Goal: Information Seeking & Learning: Learn about a topic

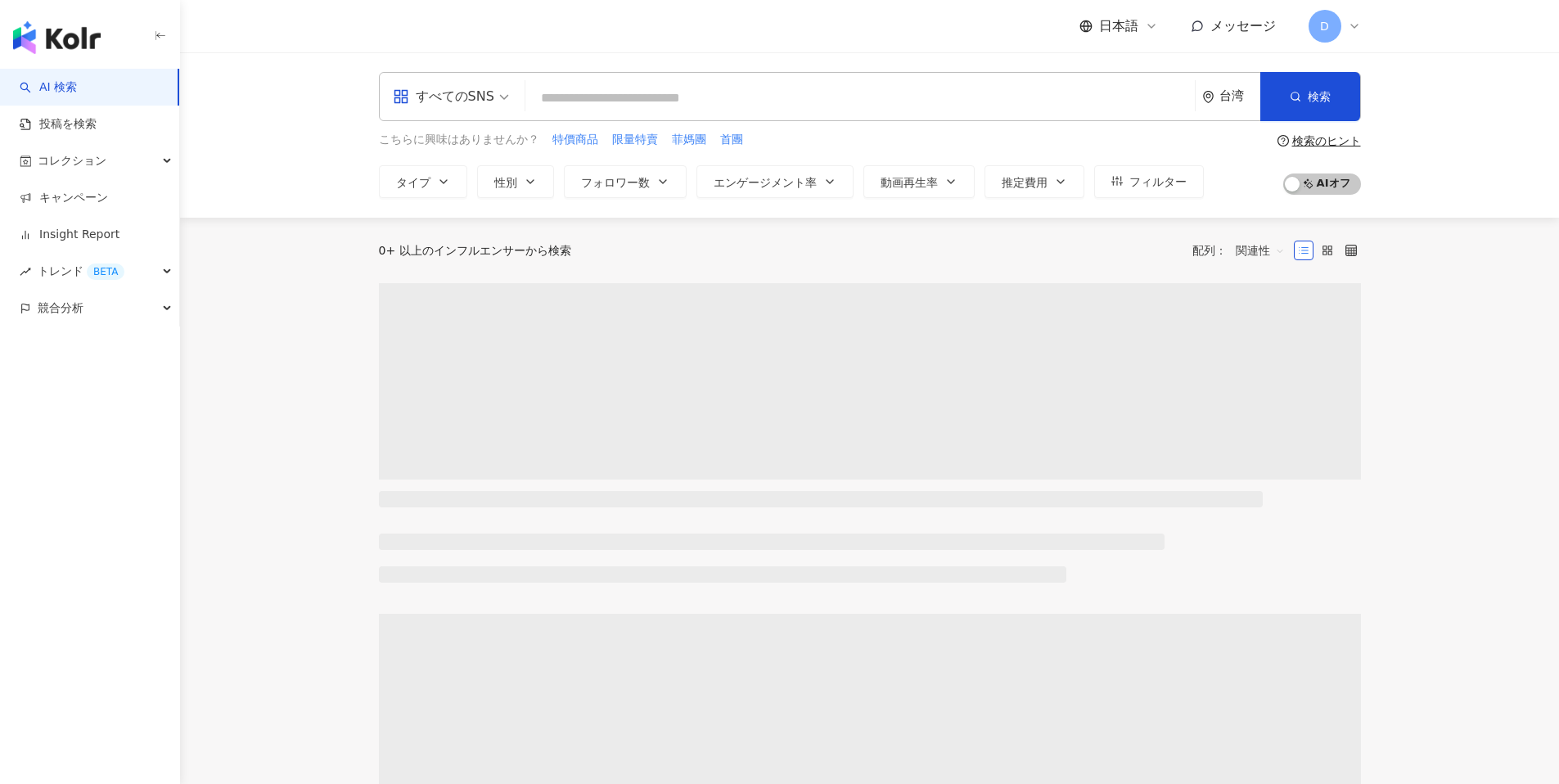
click at [1103, 19] on span "日本語" at bounding box center [1118, 25] width 39 height 18
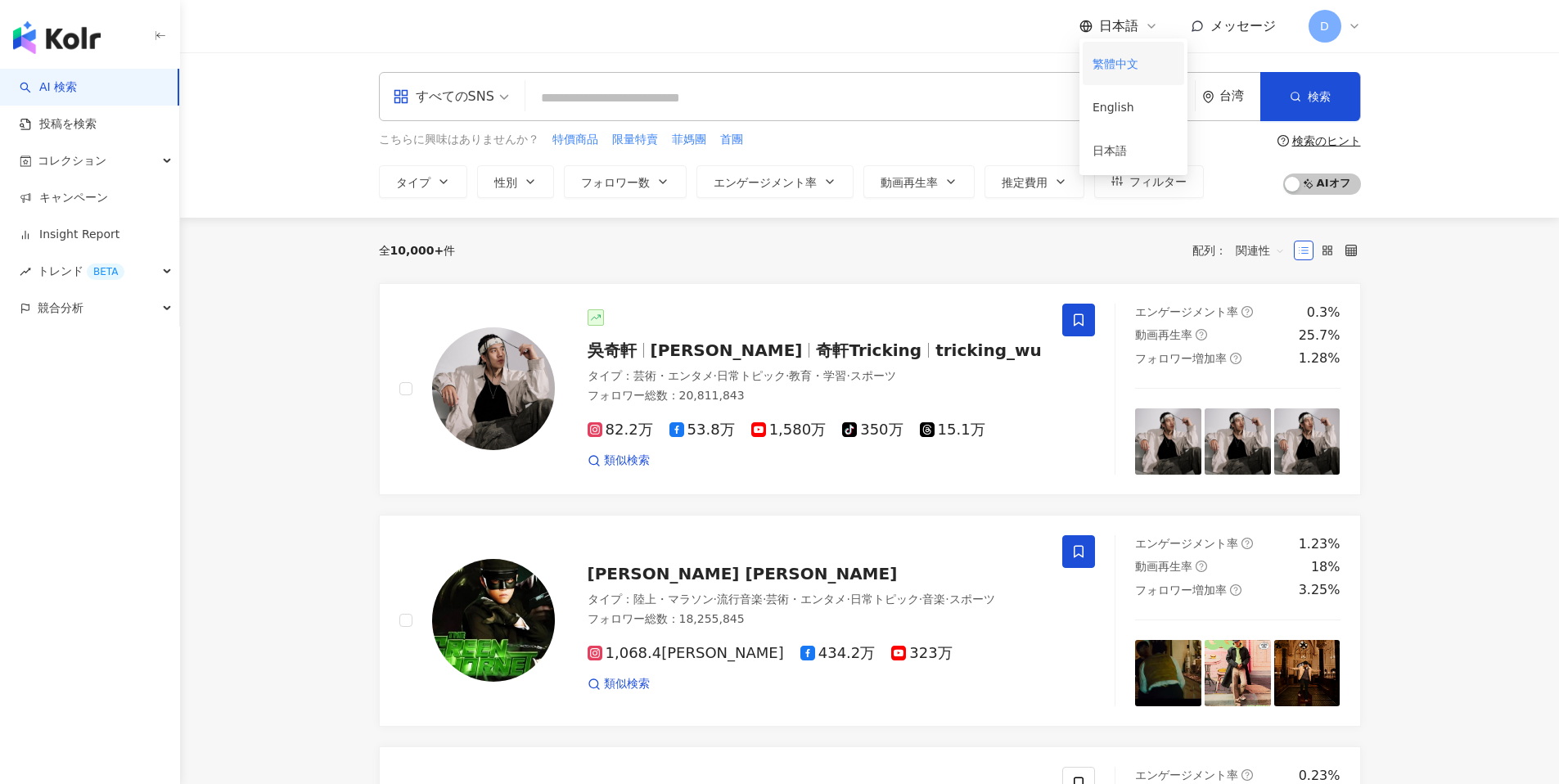
click at [1129, 52] on div "繁體中文" at bounding box center [1133, 63] width 82 height 29
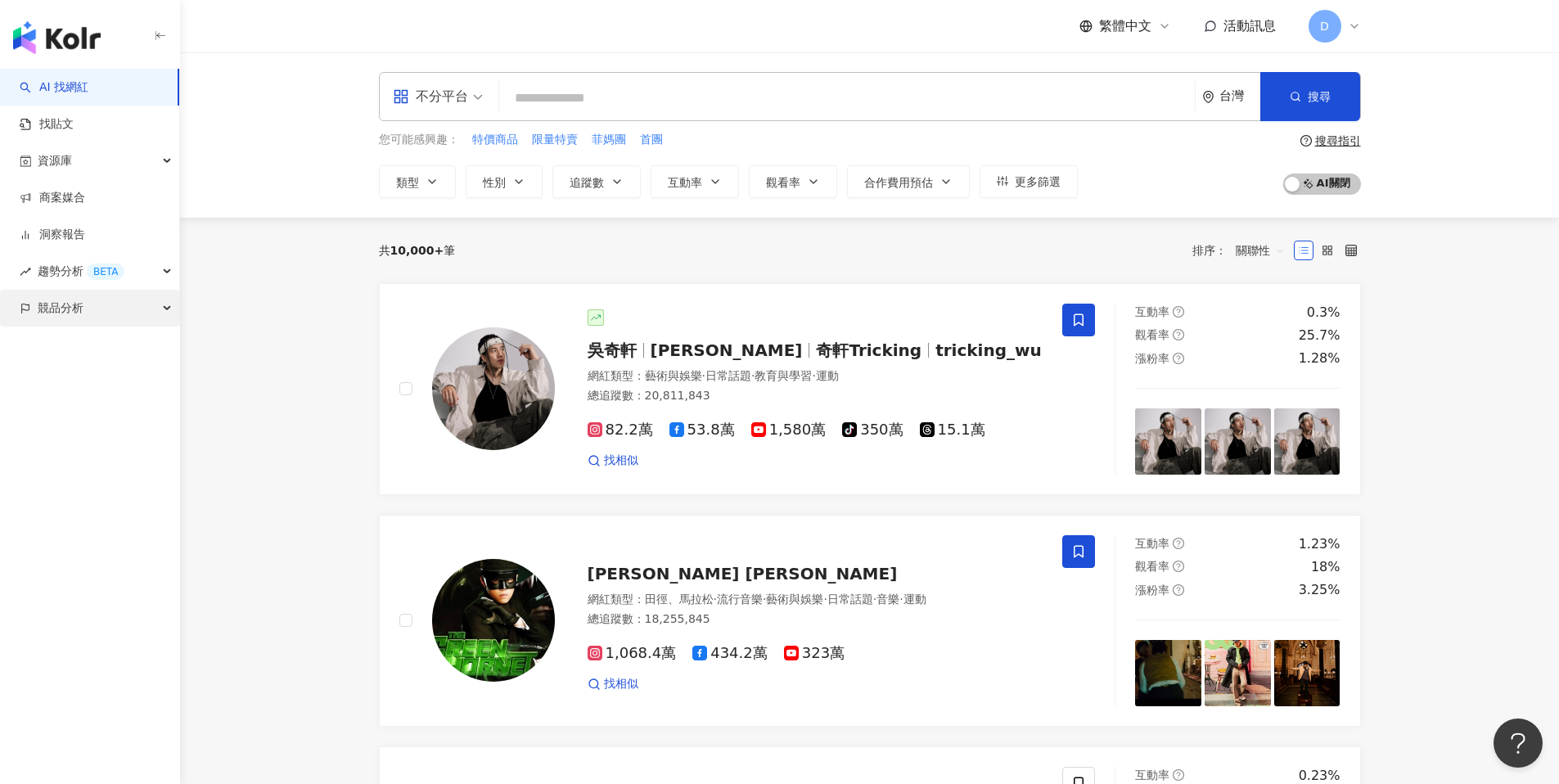
click at [93, 313] on div "競品分析" at bounding box center [90, 307] width 179 height 36
click at [65, 354] on link "品牌帳號分析" at bounding box center [74, 345] width 69 height 17
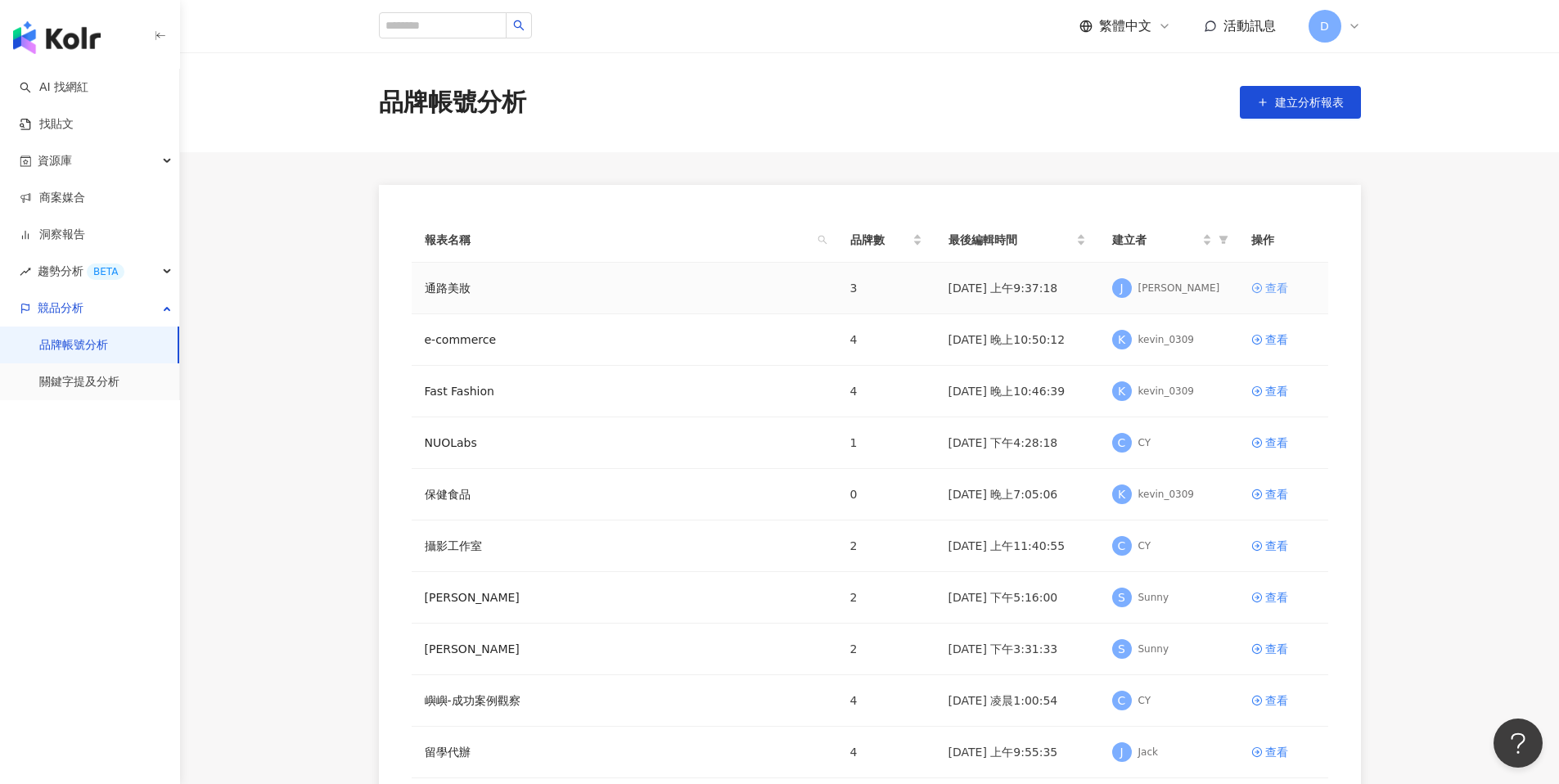
click at [1263, 286] on link "查看" at bounding box center [1283, 287] width 63 height 18
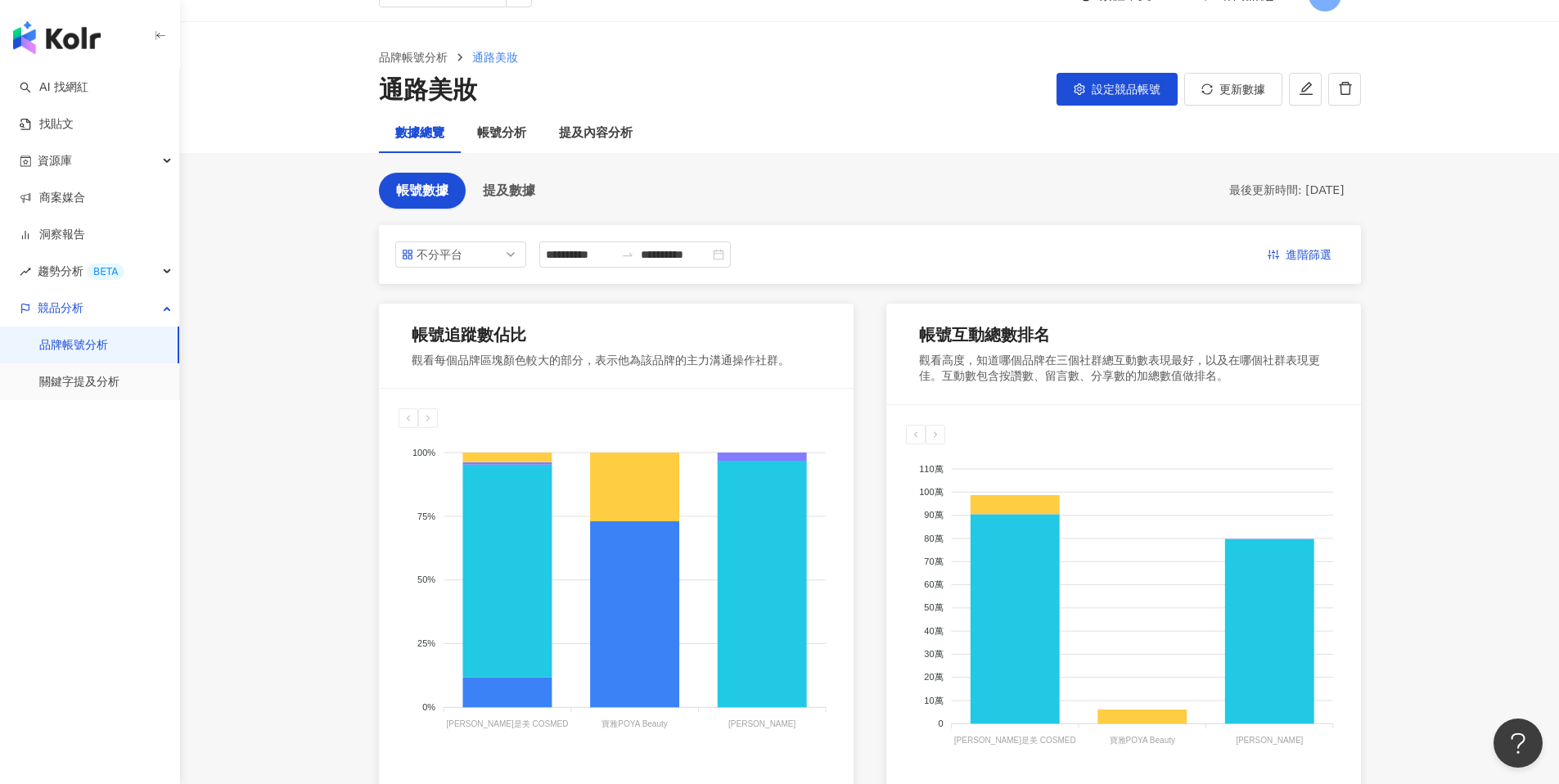
scroll to position [42, 0]
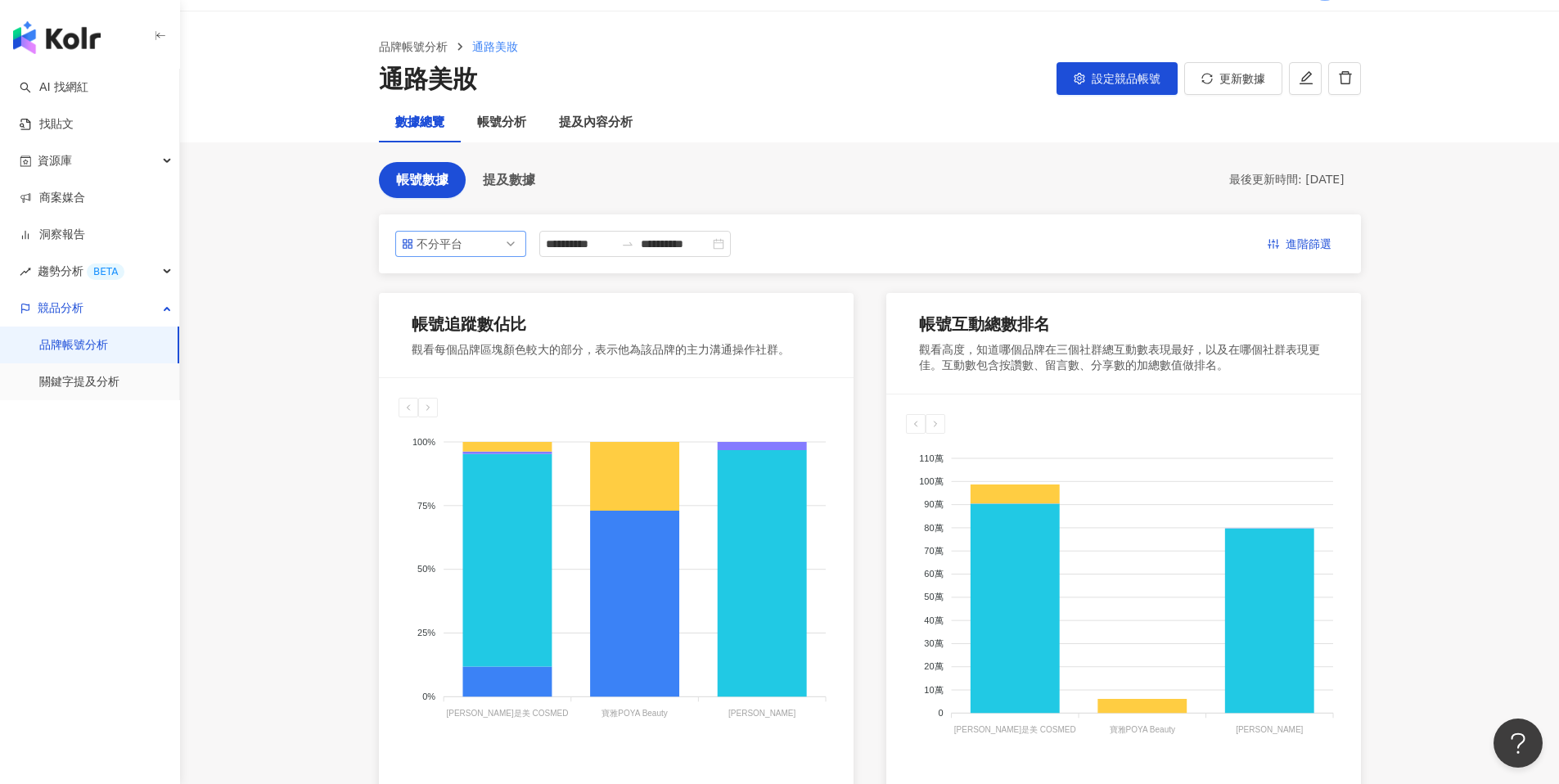
click at [456, 243] on div "不分平台" at bounding box center [442, 244] width 53 height 24
click at [464, 312] on div "Instagram" at bounding box center [449, 309] width 53 height 18
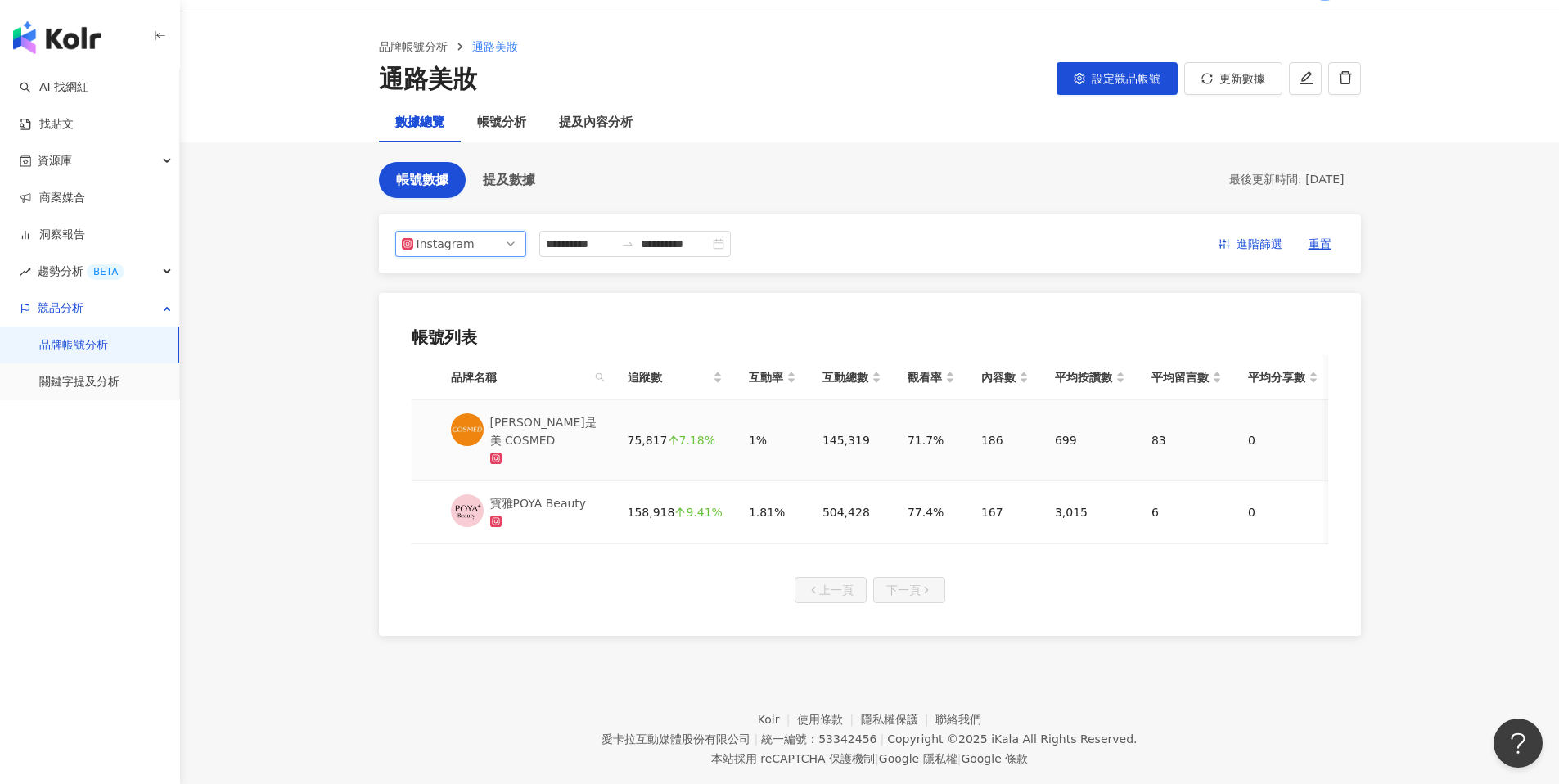
click at [523, 419] on div "[PERSON_NAME]是美 COSMED" at bounding box center [545, 431] width 111 height 36
click at [495, 116] on div "帳號分析" at bounding box center [501, 122] width 49 height 20
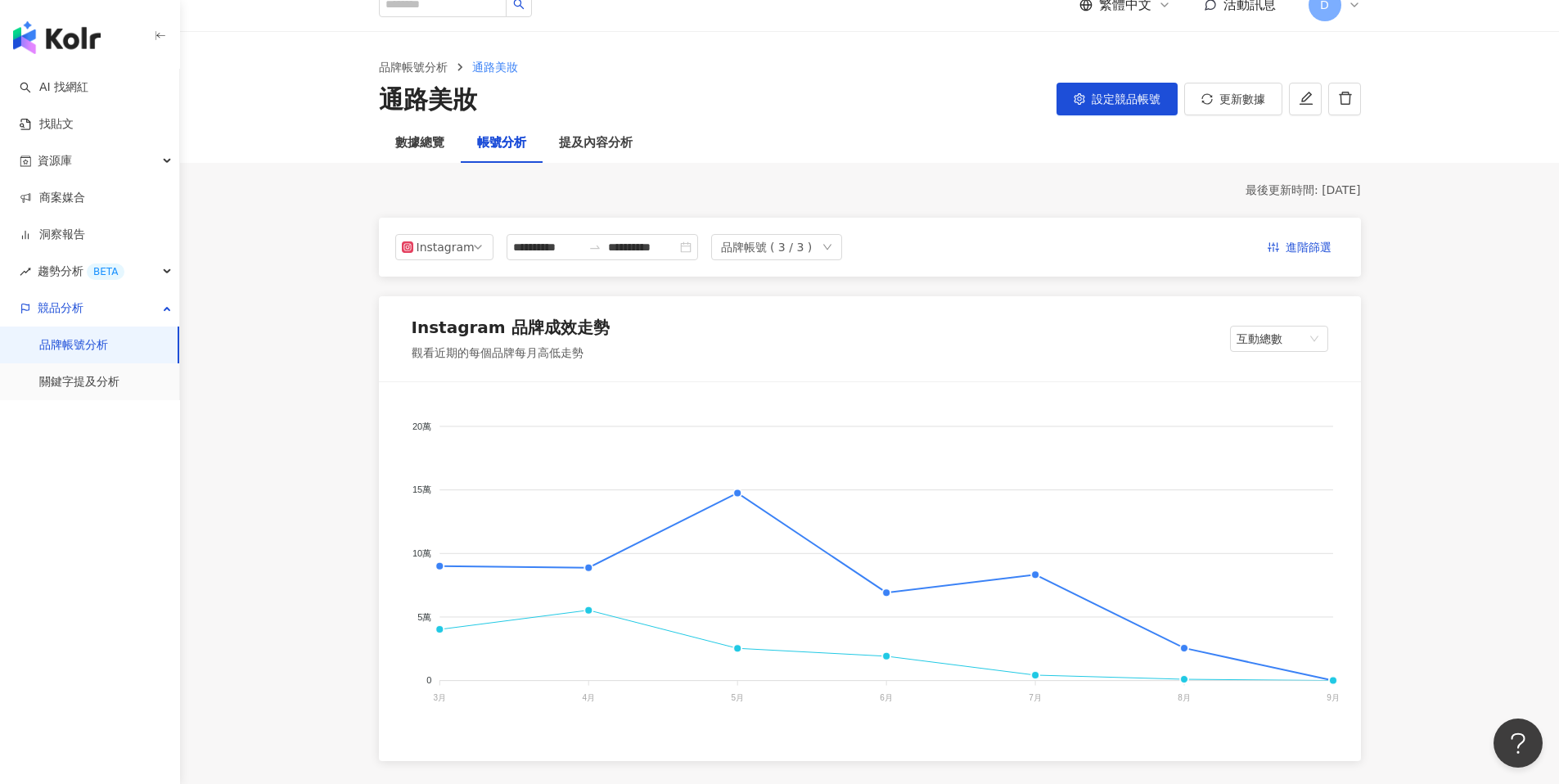
scroll to position [109, 0]
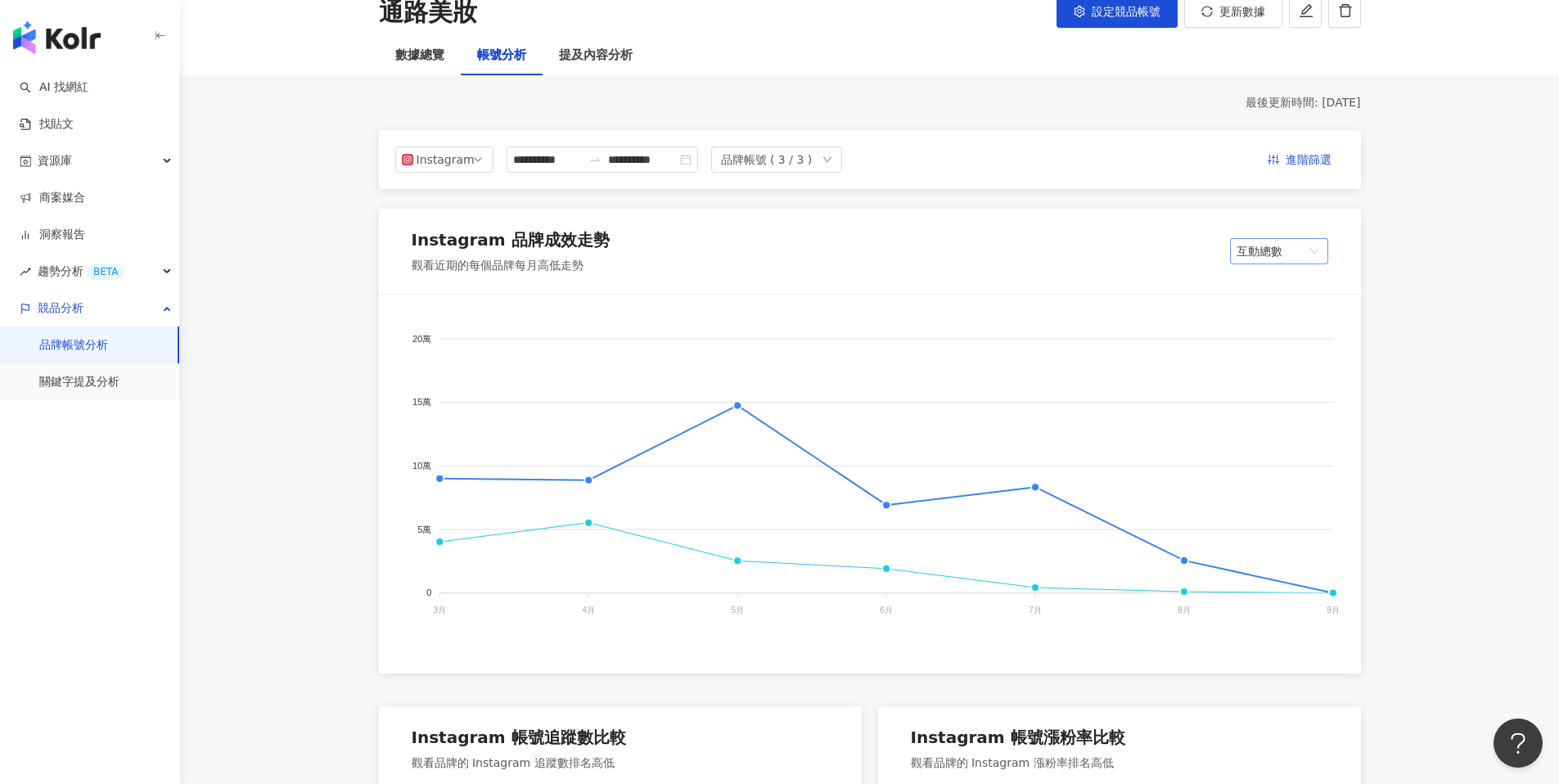
click at [1278, 252] on span "互動總數" at bounding box center [1279, 251] width 85 height 24
click at [1285, 250] on span "互動總數" at bounding box center [1279, 251] width 85 height 24
click at [1272, 340] on div "互動率" at bounding box center [1279, 340] width 72 height 18
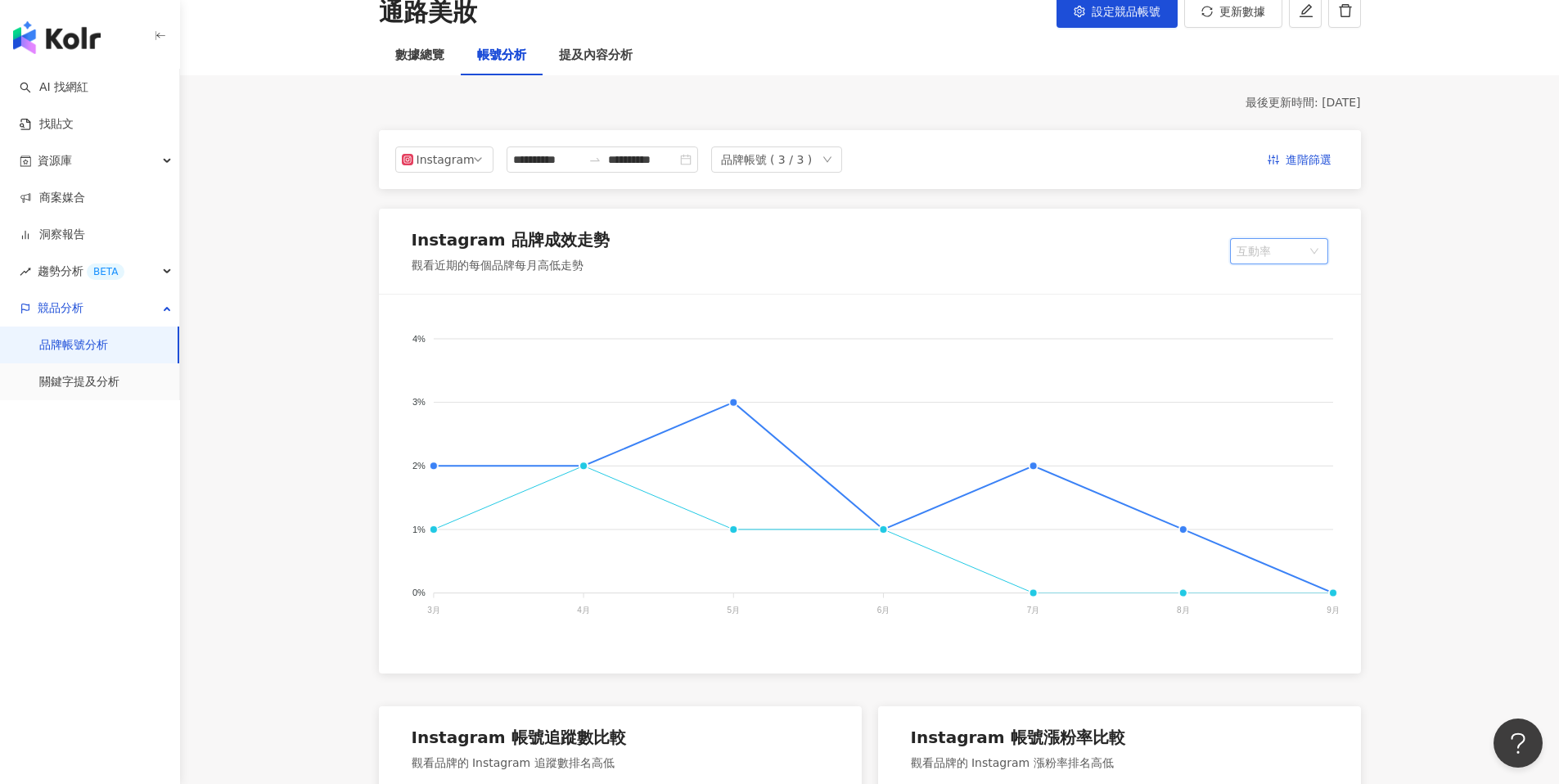
click at [1271, 251] on span "互動率" at bounding box center [1279, 251] width 85 height 24
click at [1271, 335] on div "互動率" at bounding box center [1279, 340] width 72 height 18
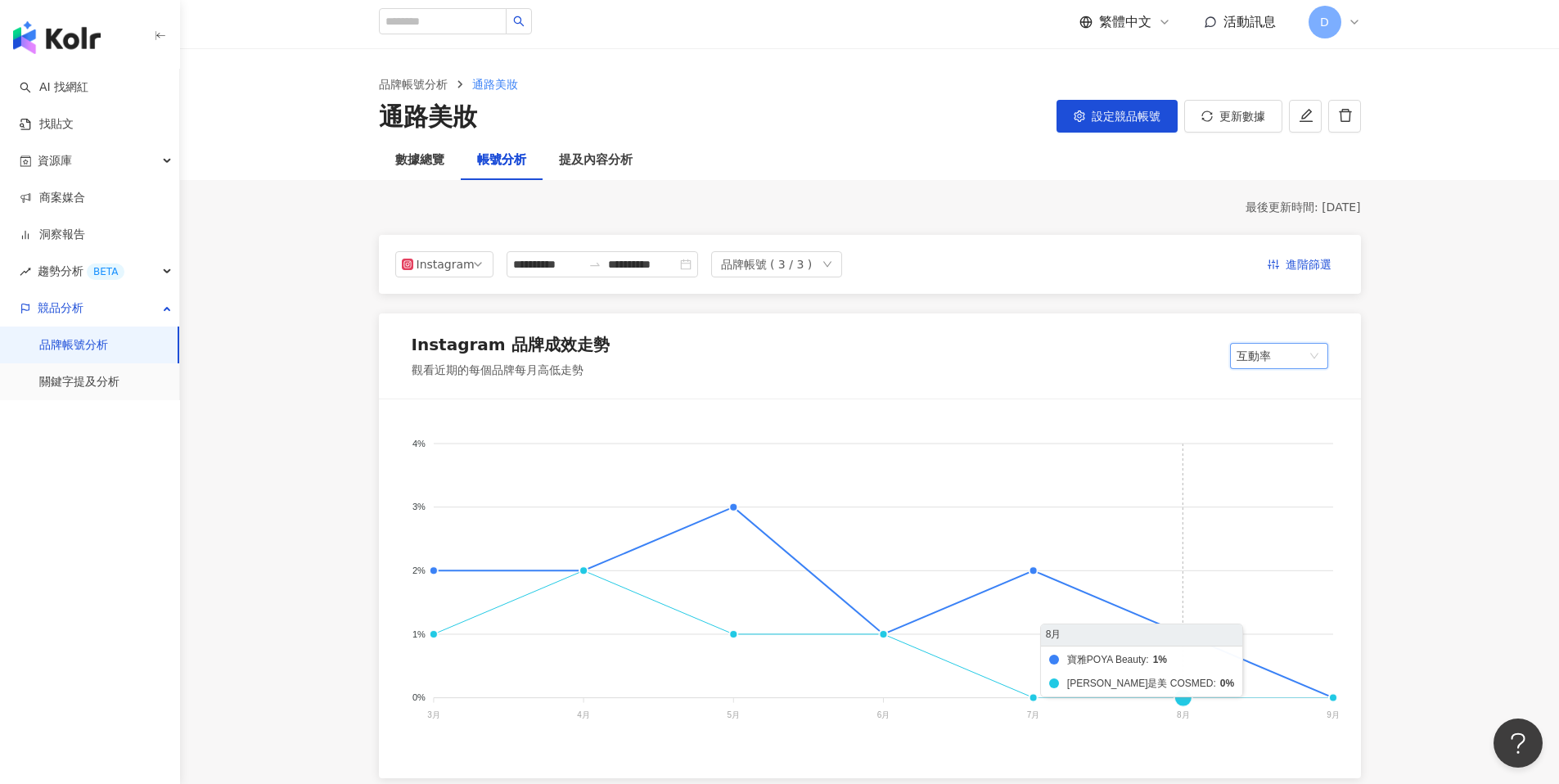
scroll to position [0, 0]
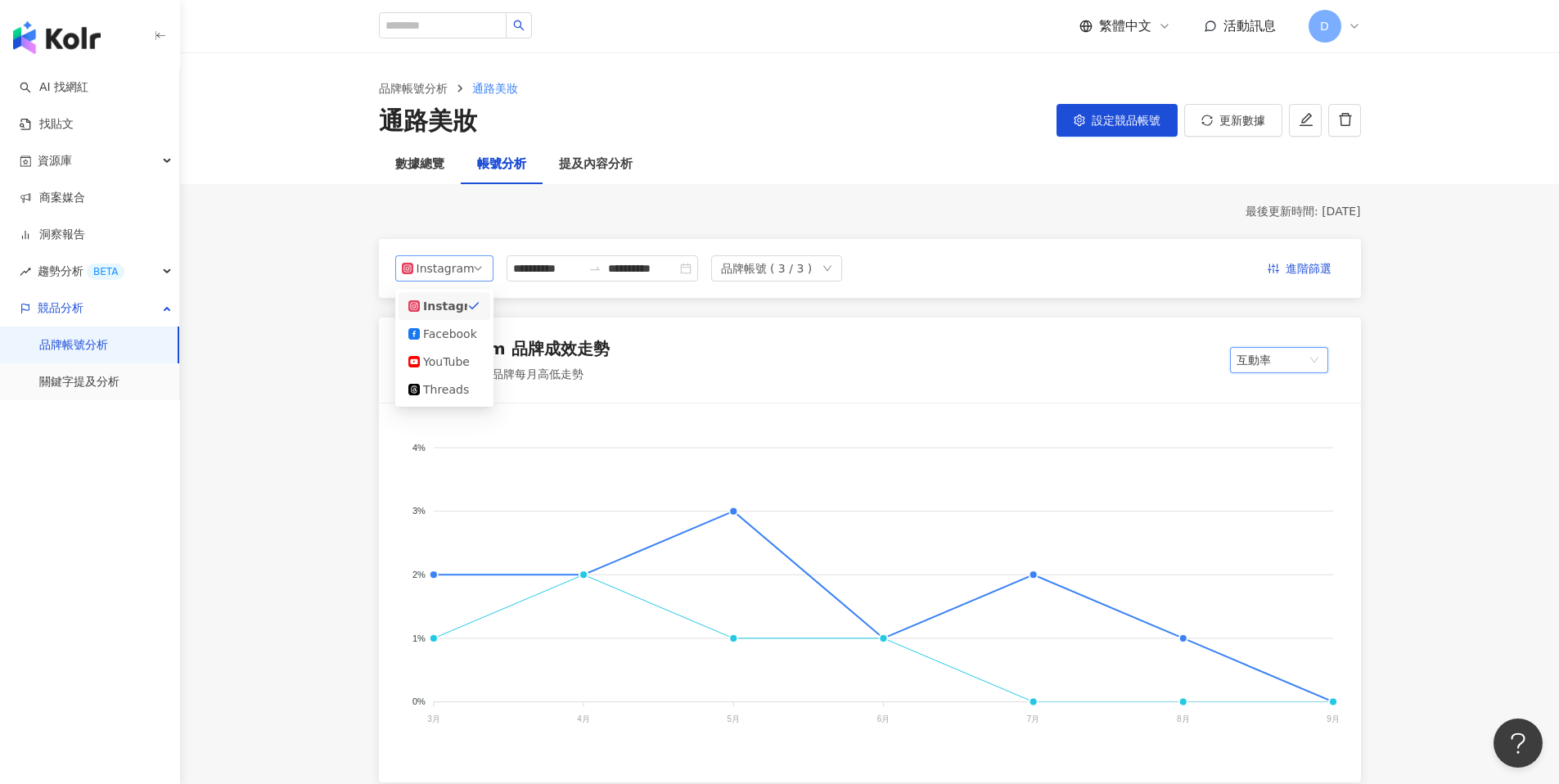
click at [455, 263] on div "Instagram" at bounding box center [442, 268] width 53 height 24
click at [1104, 115] on span "設定競品帳號" at bounding box center [1127, 120] width 69 height 13
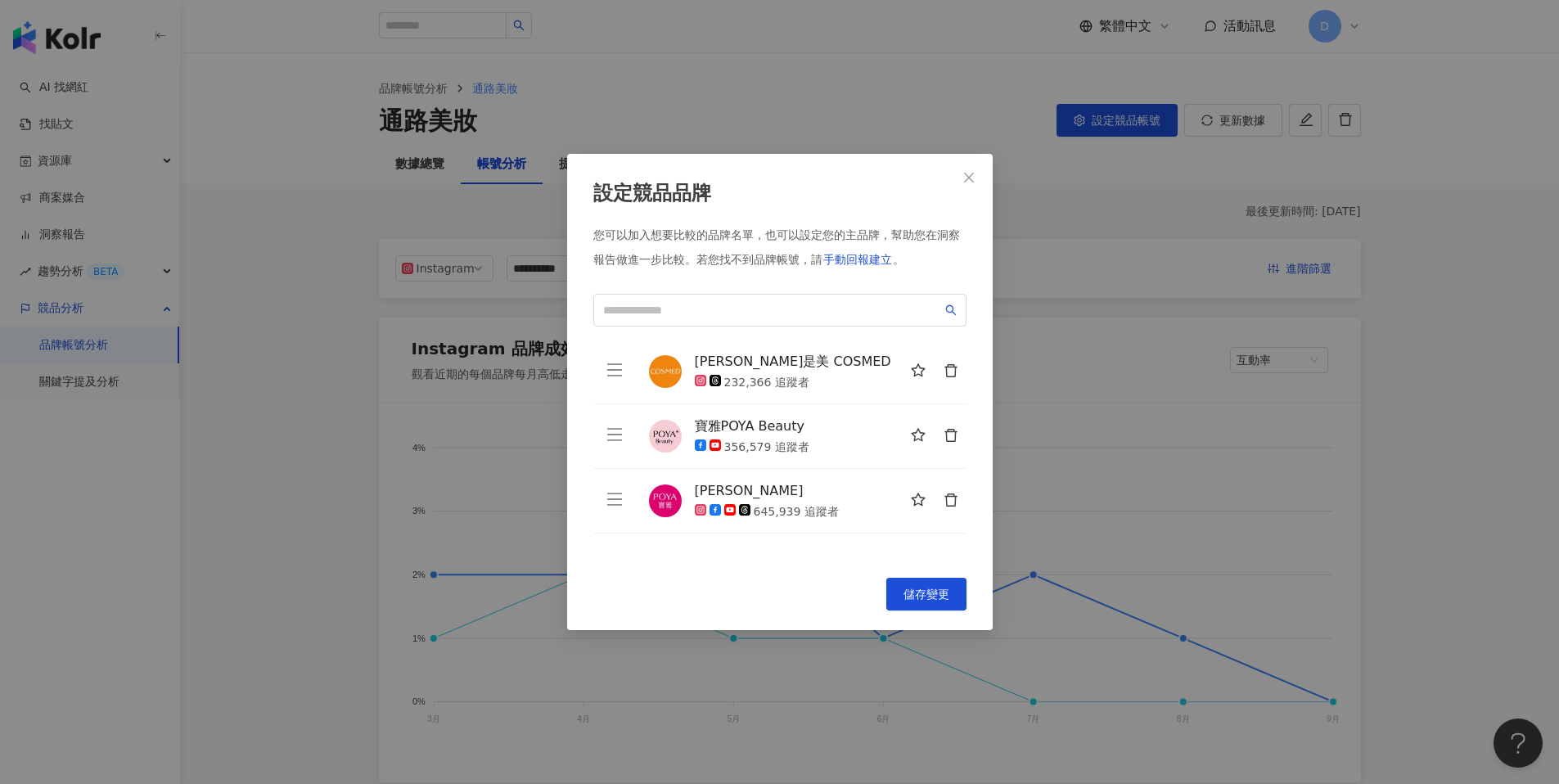
click at [720, 561] on div "設定競品品牌 您可以加入想要比較的品牌名單，也可以設定您的主品牌，幫助您在洞察報告做進一步比較。 若您找不到品牌帳號，請 手動回報建立 。 康是美 COSME…" at bounding box center [780, 392] width 426 height 476
drag, startPoint x: 695, startPoint y: 357, endPoint x: 806, endPoint y: 382, distance: 113.8
click at [806, 382] on div "康是美 COSMED 232,366 追蹤者" at bounding box center [830, 371] width 272 height 37
click at [716, 423] on div "寶雅POYA Beauty" at bounding box center [751, 426] width 115 height 18
click at [964, 176] on icon "close" at bounding box center [969, 177] width 13 height 13
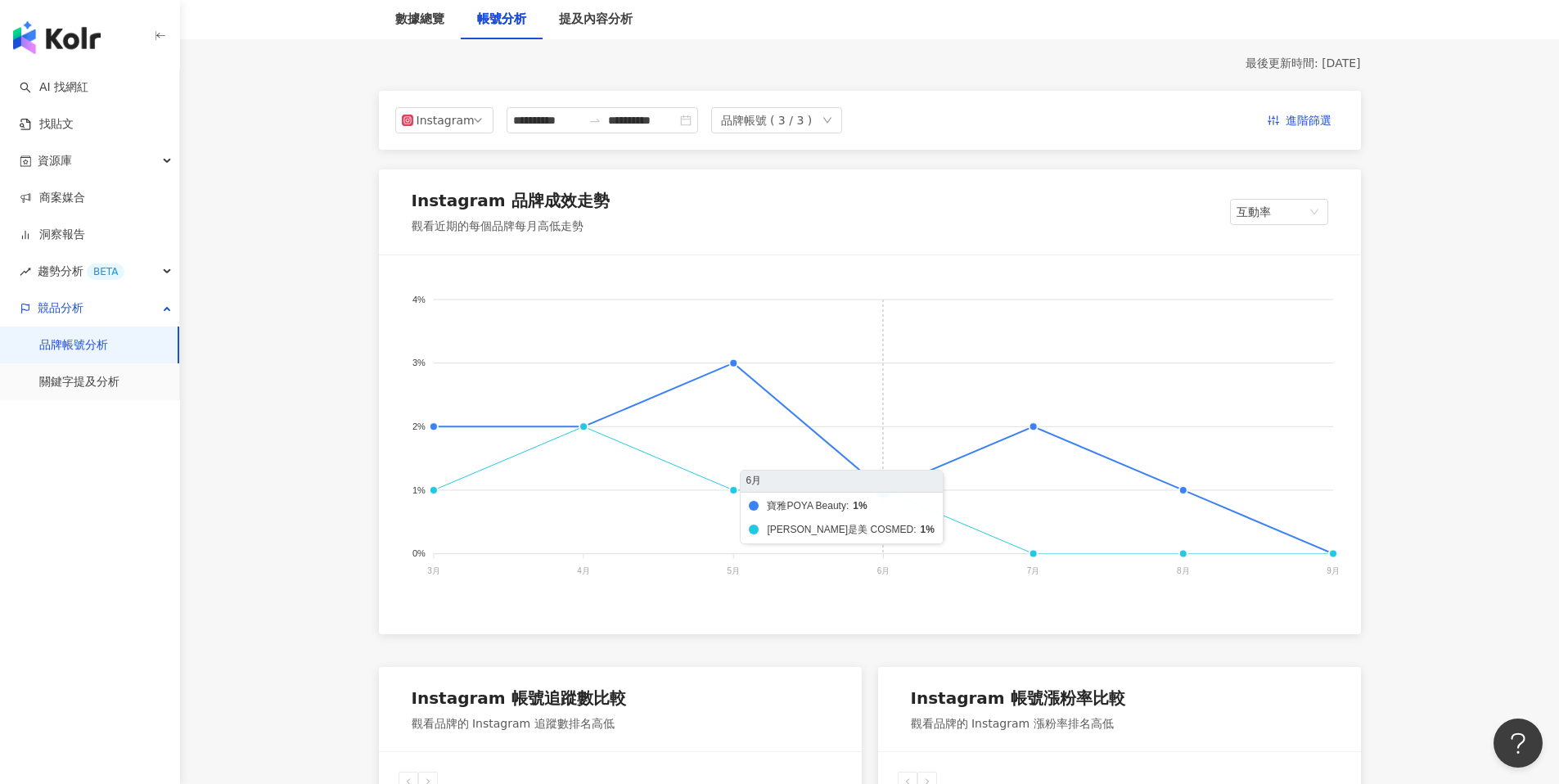
scroll to position [159, 0]
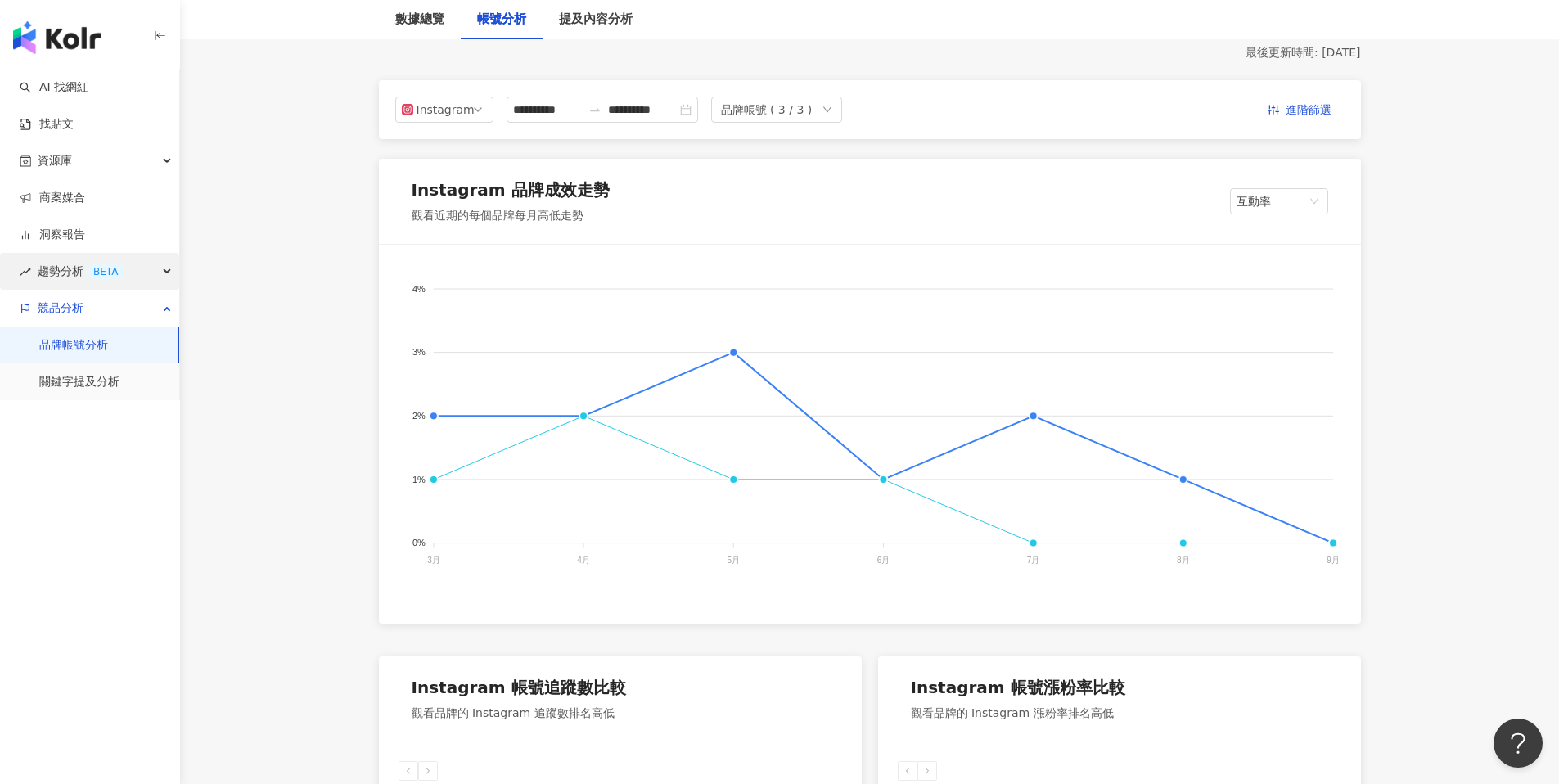
click at [60, 269] on span "趨勢分析 BETA" at bounding box center [80, 271] width 87 height 36
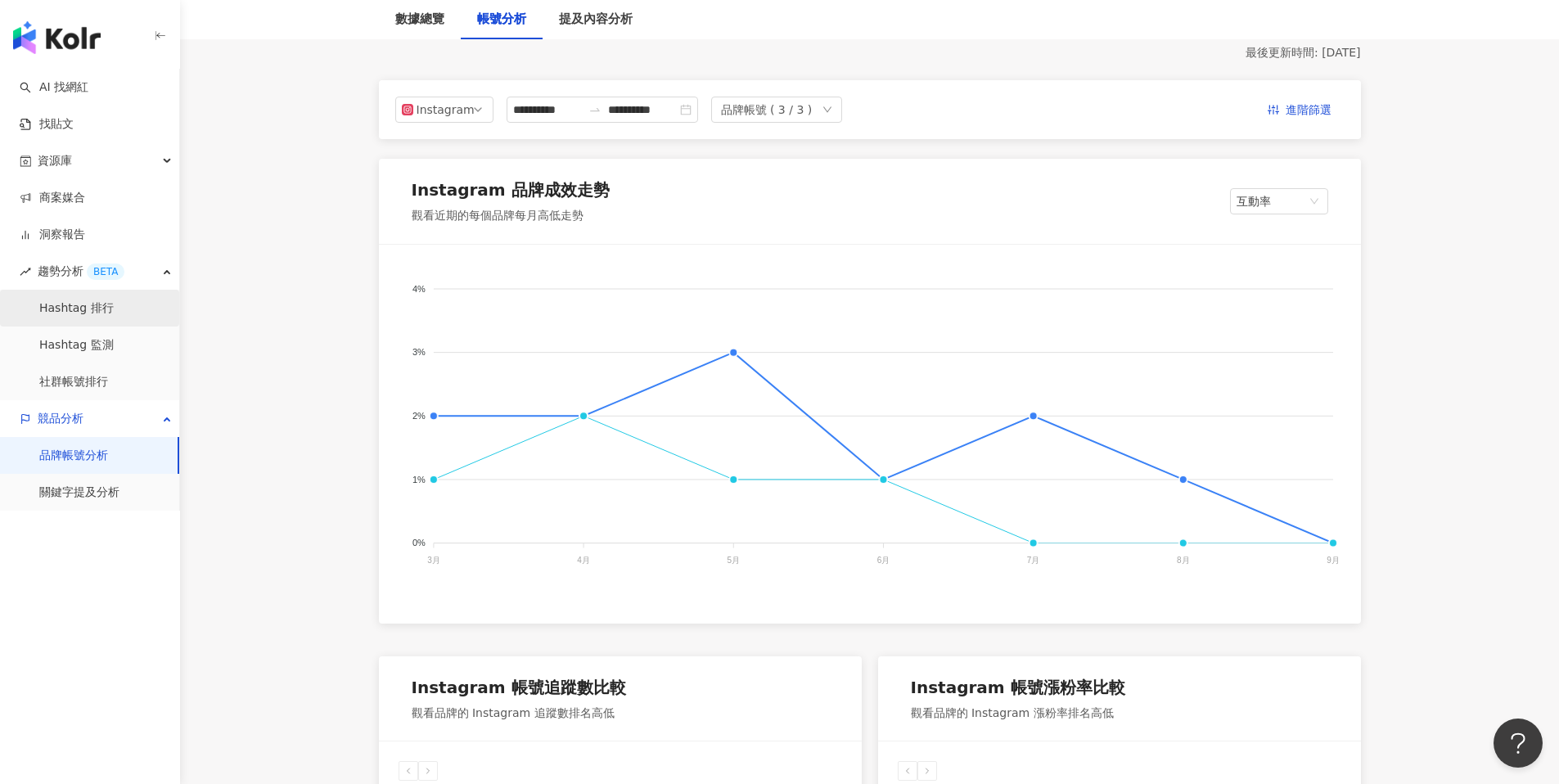
click at [88, 316] on link "Hashtag 排行" at bounding box center [77, 309] width 75 height 17
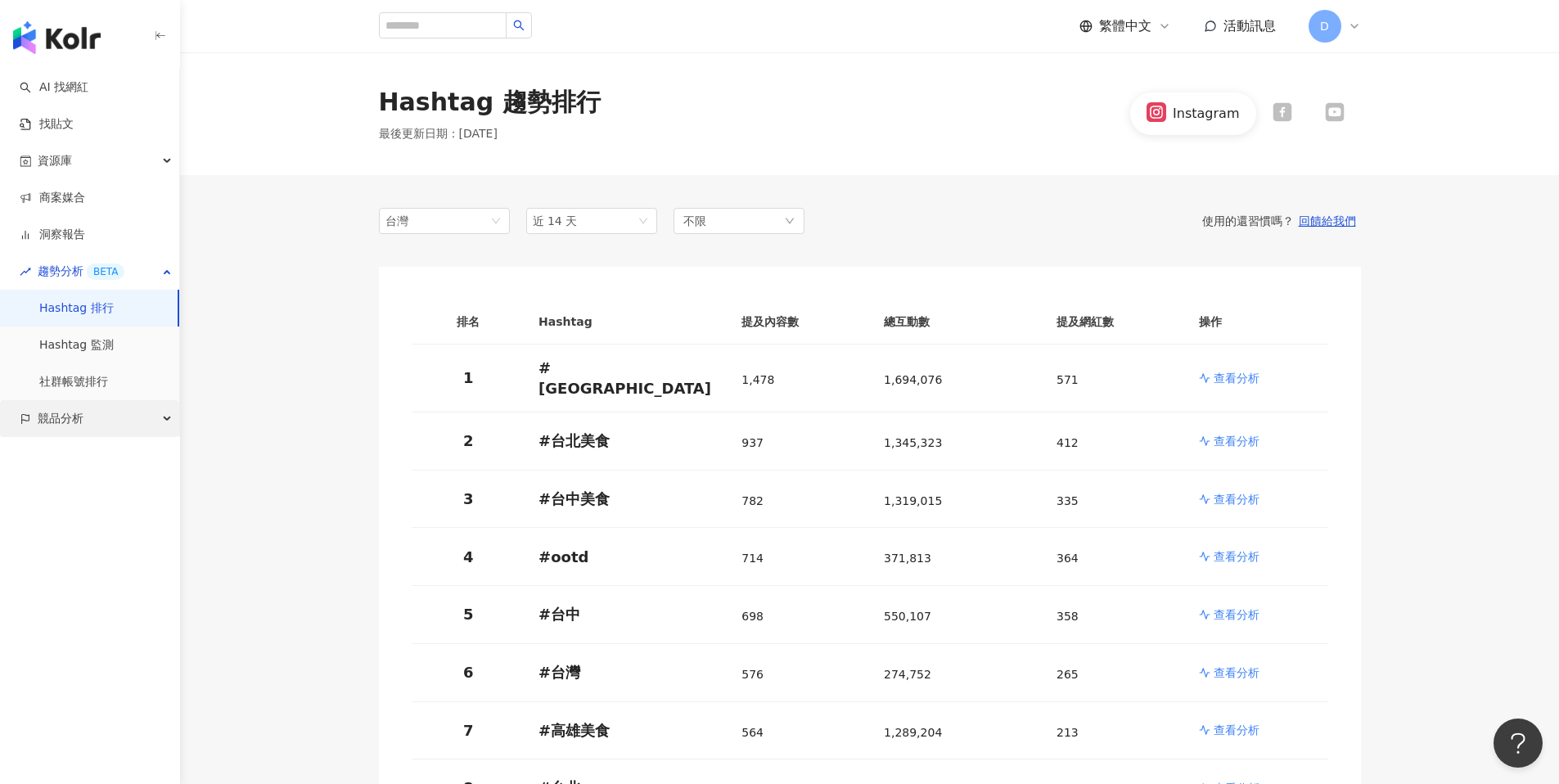
click at [56, 426] on span "競品分析" at bounding box center [60, 418] width 46 height 36
click at [54, 381] on link "社群帳號排行" at bounding box center [74, 383] width 69 height 17
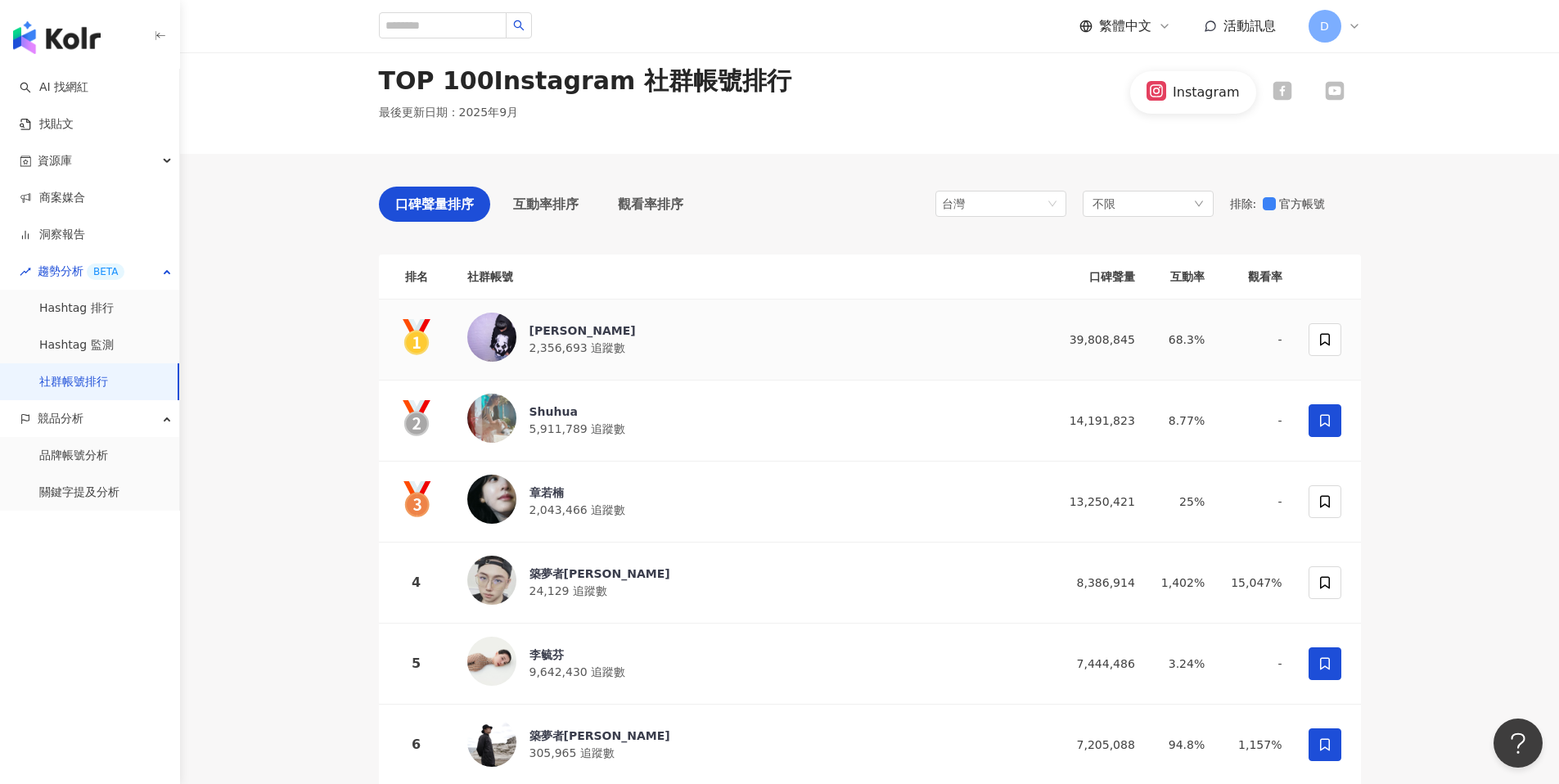
scroll to position [27, 0]
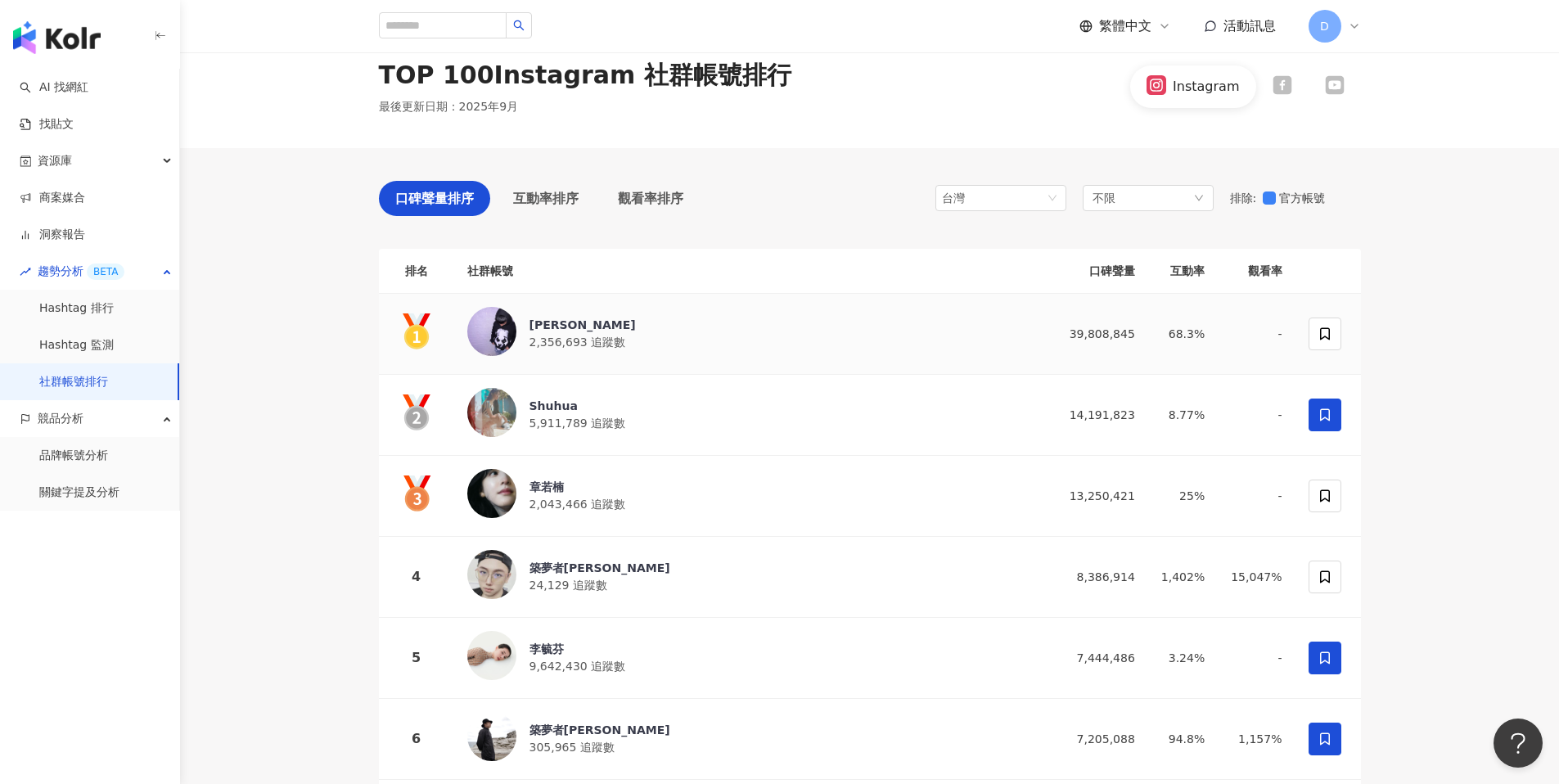
click at [1130, 315] on td "39,808,845" at bounding box center [1099, 334] width 98 height 81
click at [1121, 335] on div "39,808,845" at bounding box center [1099, 333] width 72 height 18
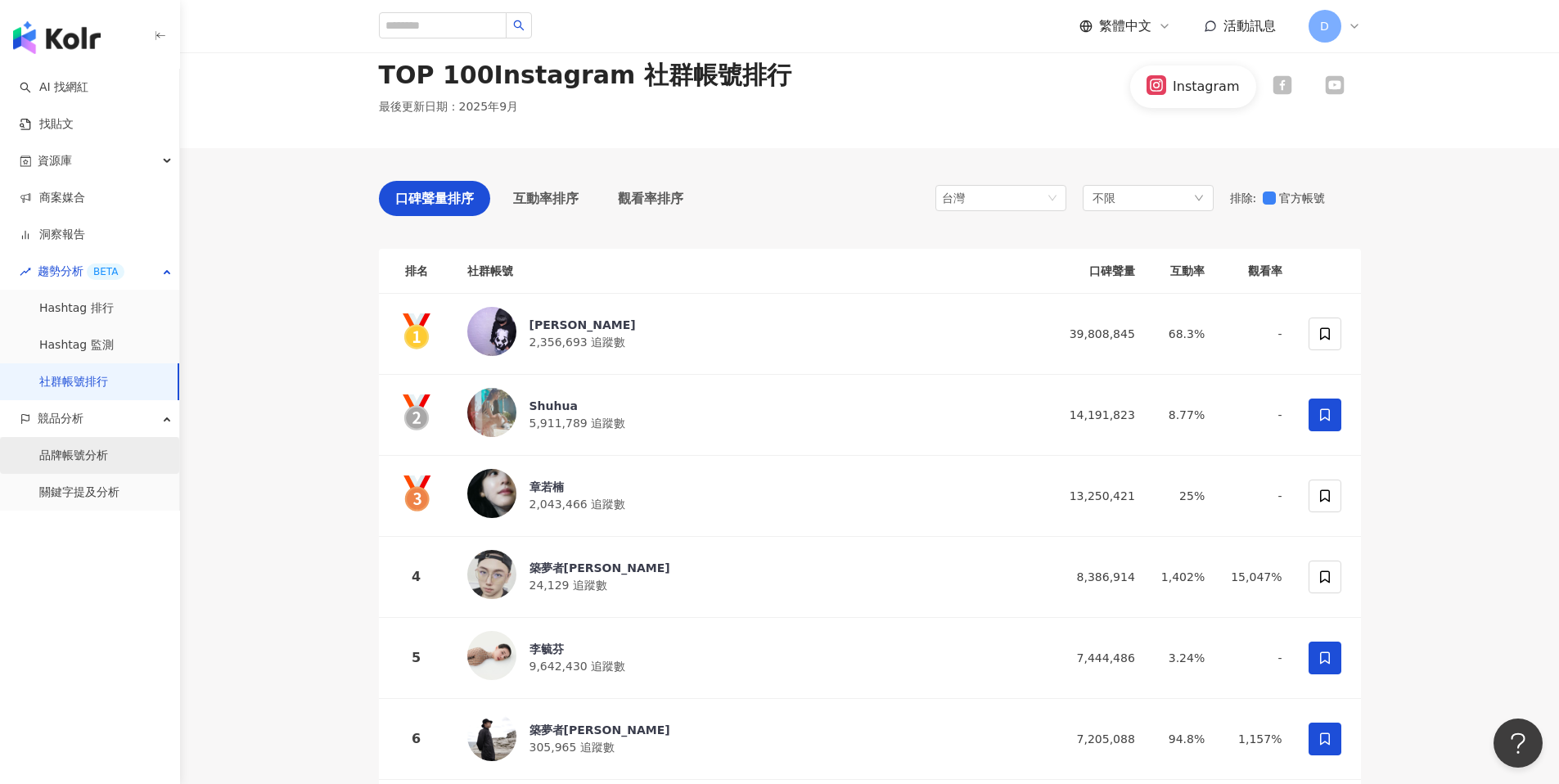
click at [108, 459] on link "品牌帳號分析" at bounding box center [74, 456] width 69 height 17
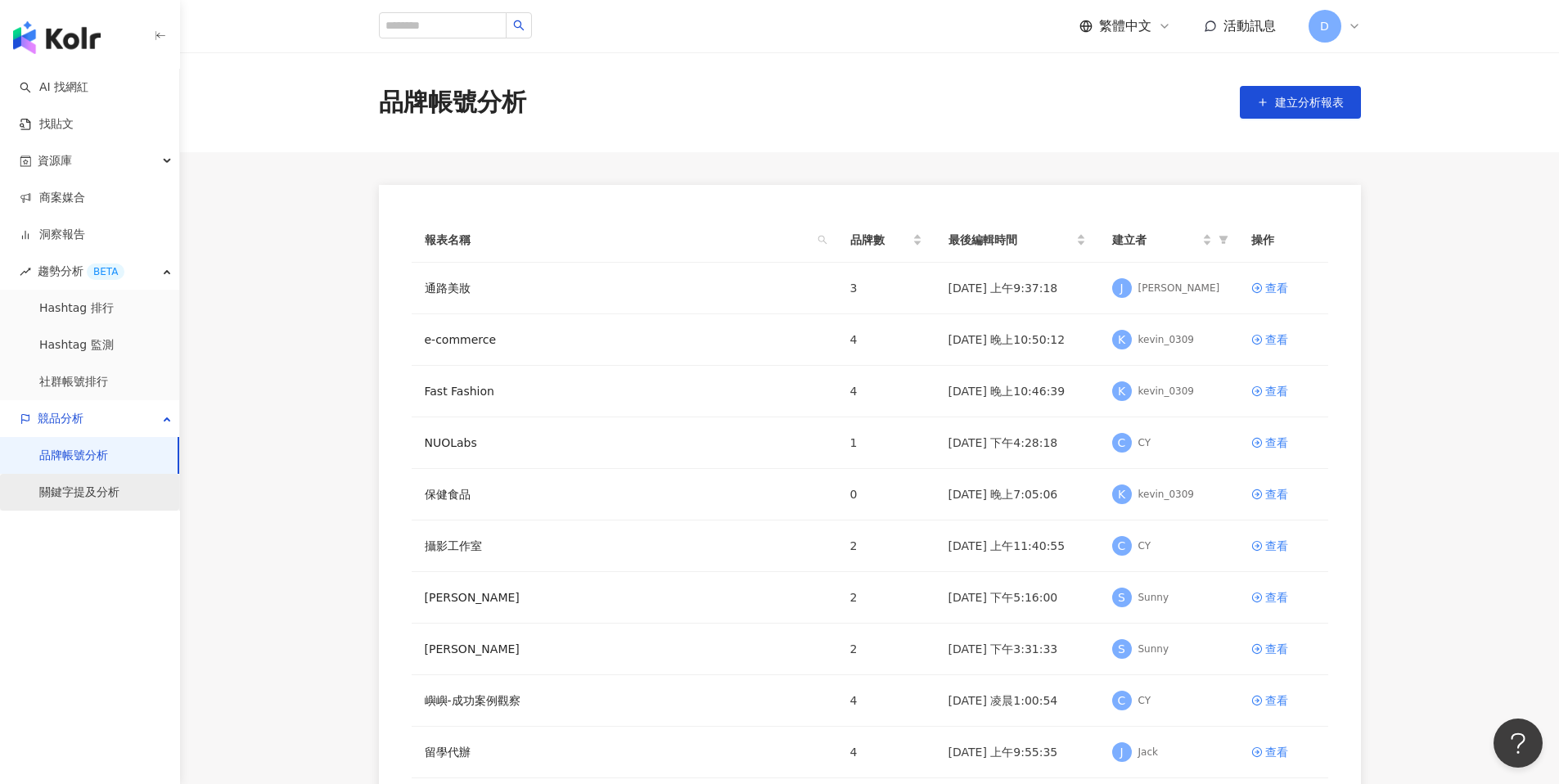
click at [104, 496] on link "關鍵字提及分析" at bounding box center [79, 493] width 80 height 17
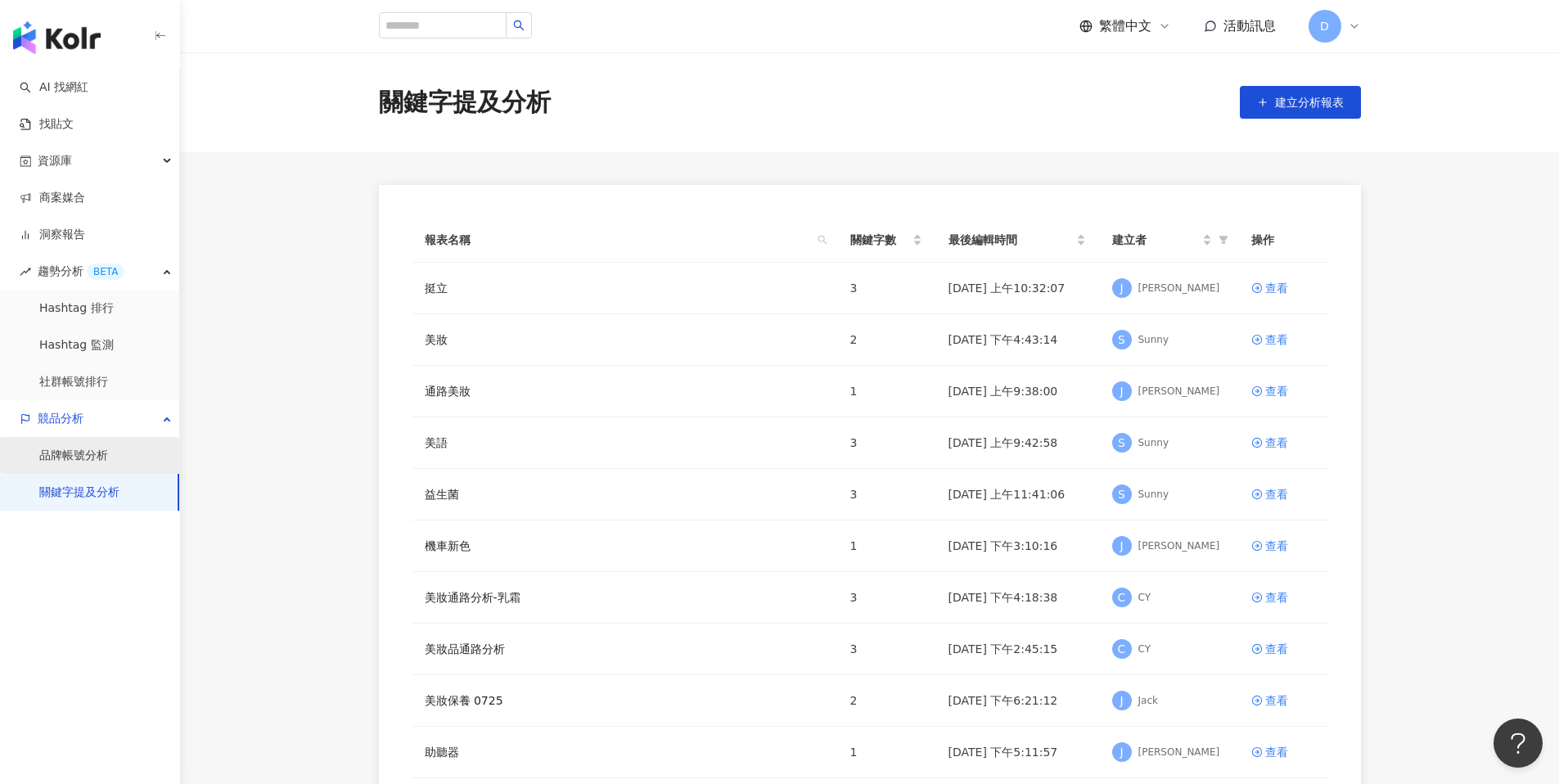
click at [107, 453] on link "品牌帳號分析" at bounding box center [74, 456] width 69 height 17
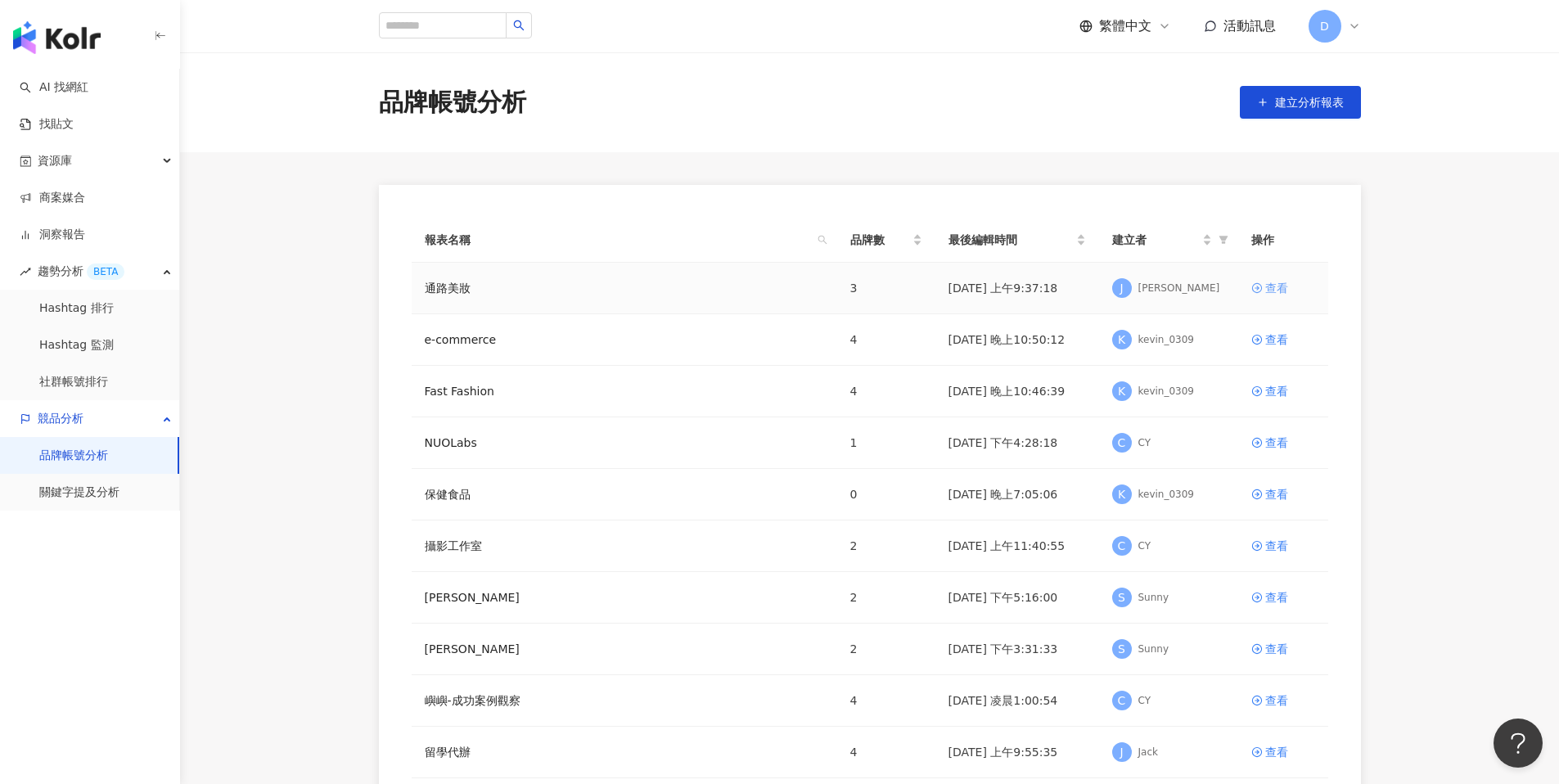
click at [1279, 284] on div "查看" at bounding box center [1276, 287] width 23 height 18
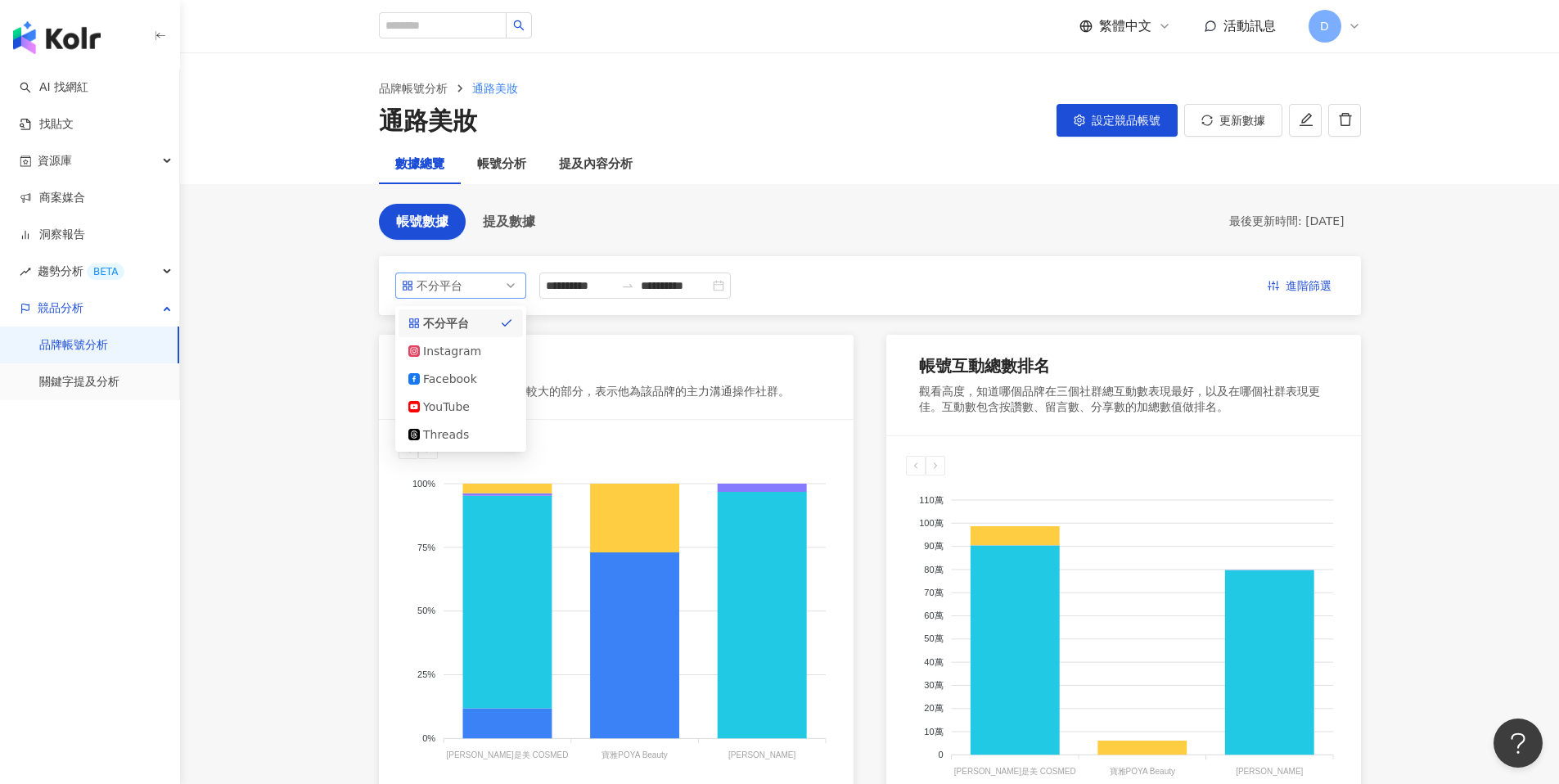
click at [442, 286] on div "不分平台" at bounding box center [442, 286] width 53 height 24
click at [656, 266] on div "**********" at bounding box center [870, 285] width 982 height 59
click at [612, 286] on input "**********" at bounding box center [581, 285] width 69 height 18
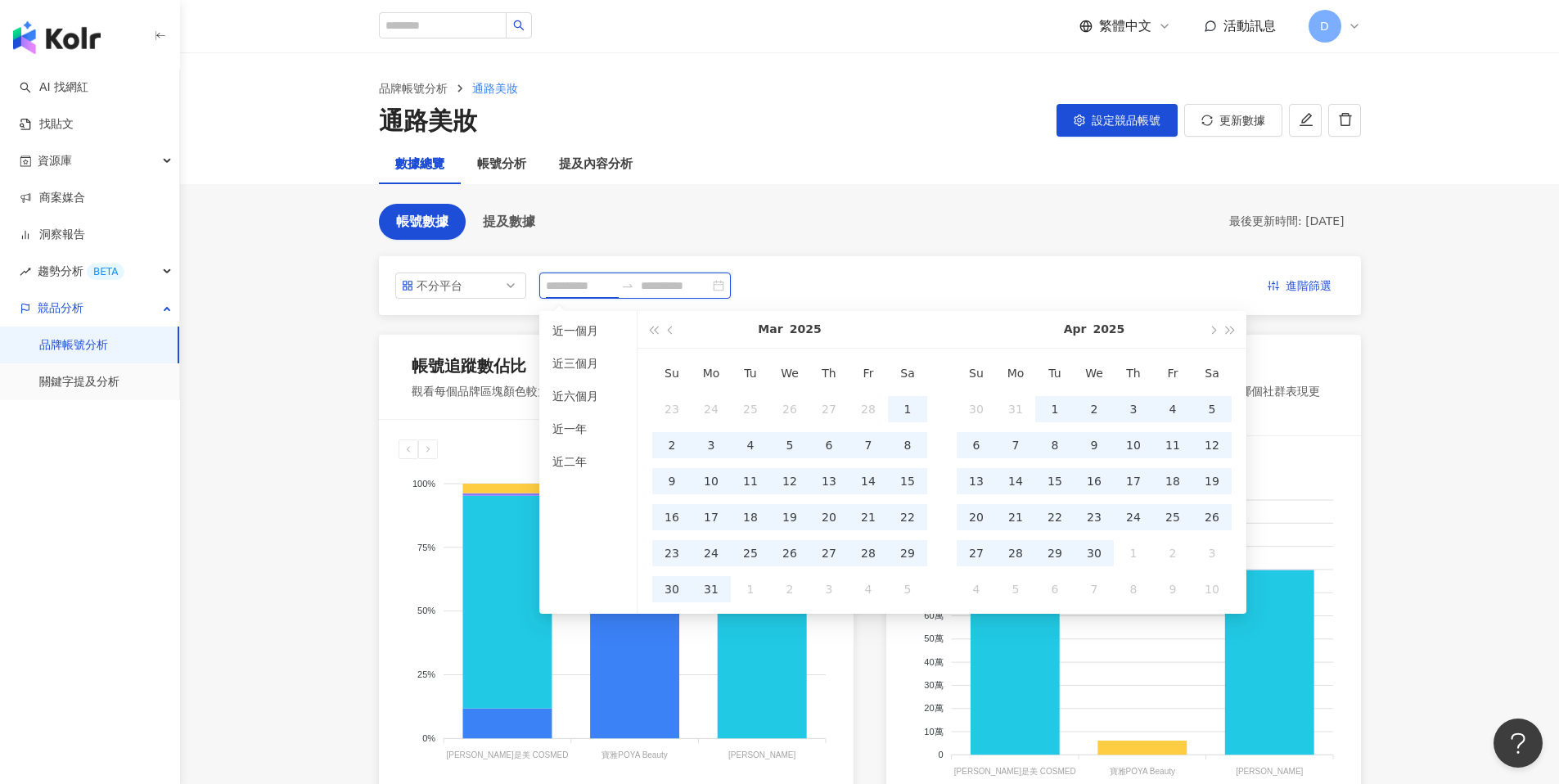
type input "**********"
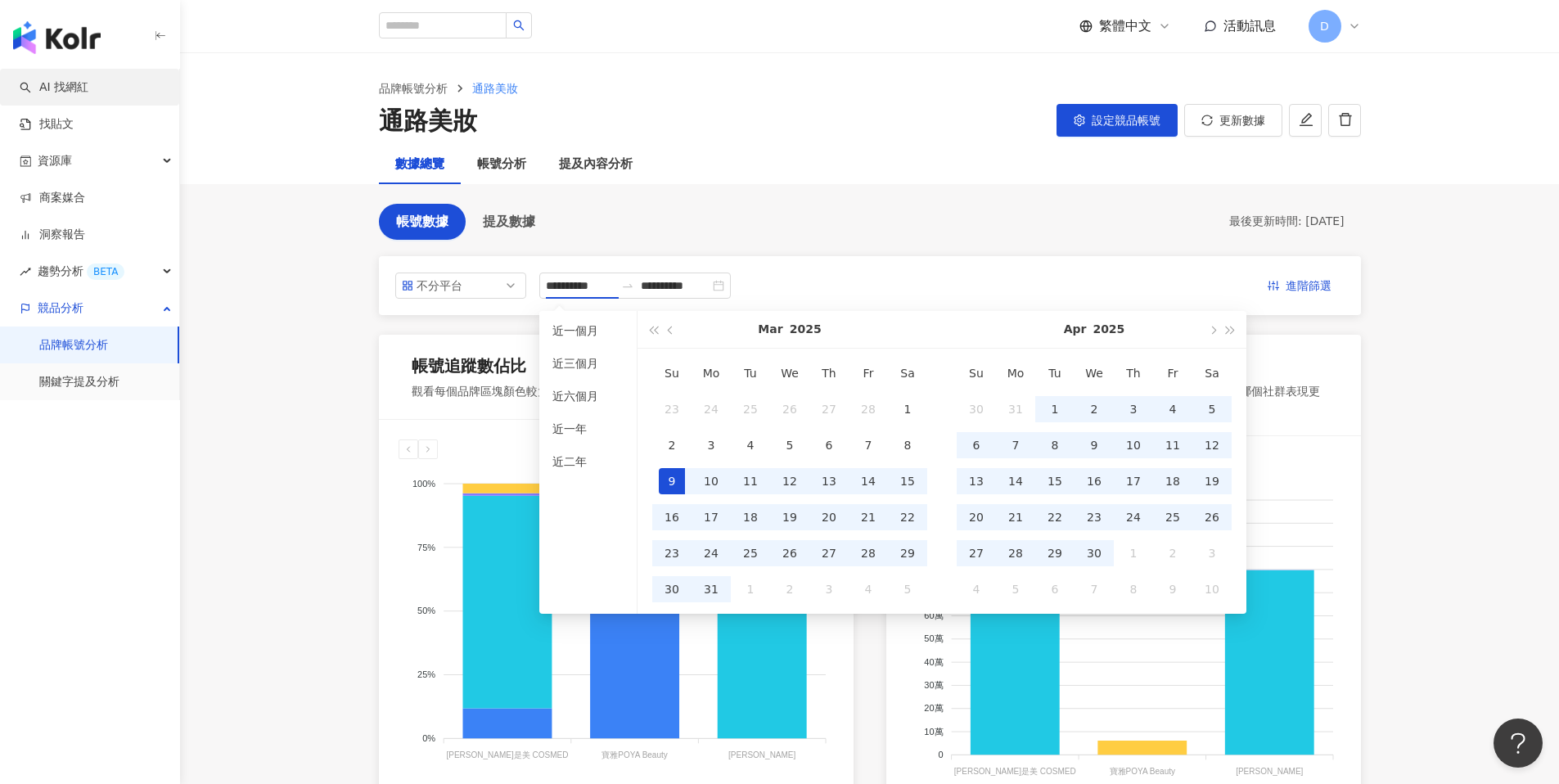
click at [80, 96] on link "AI 找網紅" at bounding box center [54, 88] width 69 height 17
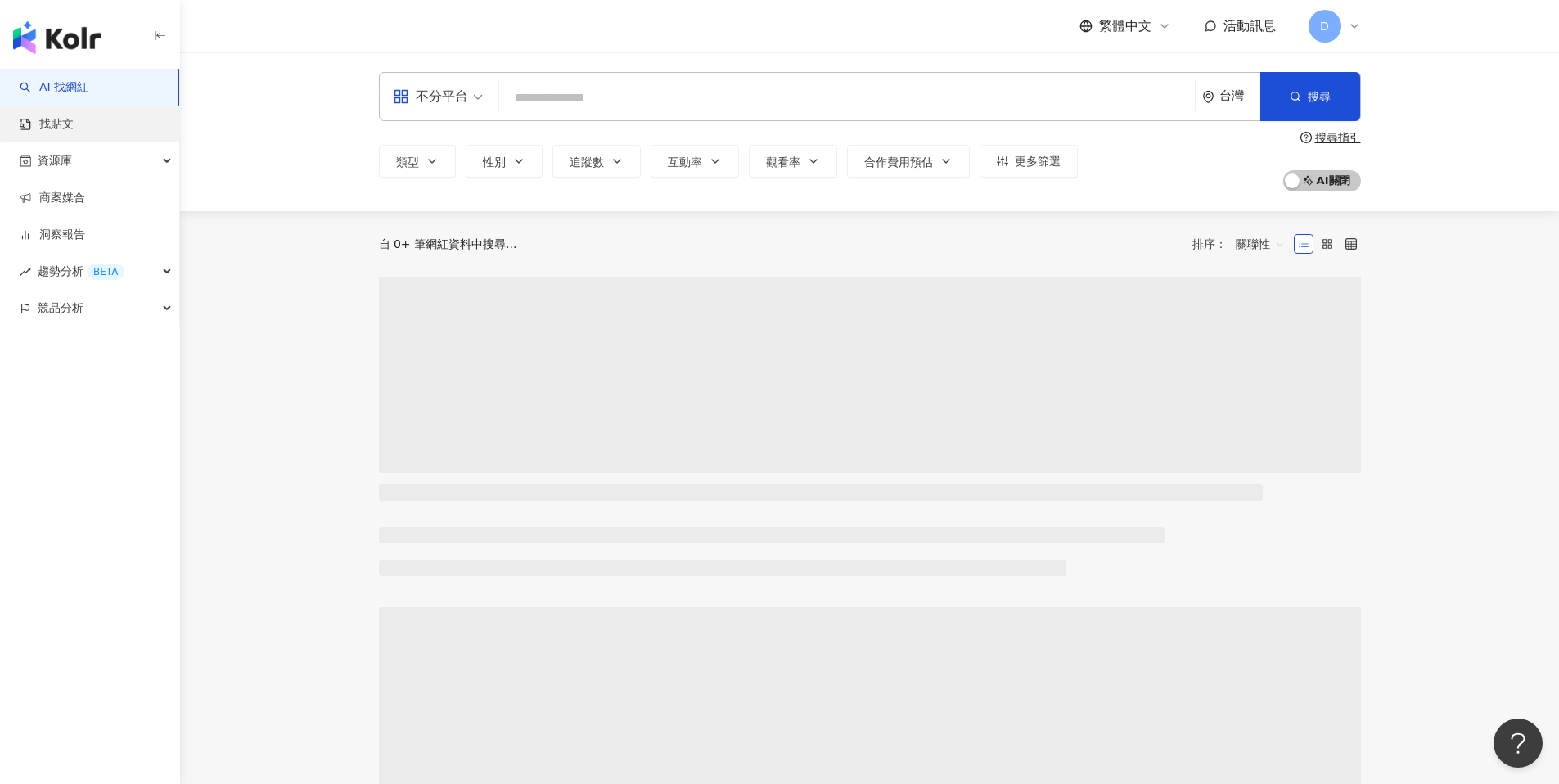
click at [72, 122] on link "找貼文" at bounding box center [47, 124] width 54 height 17
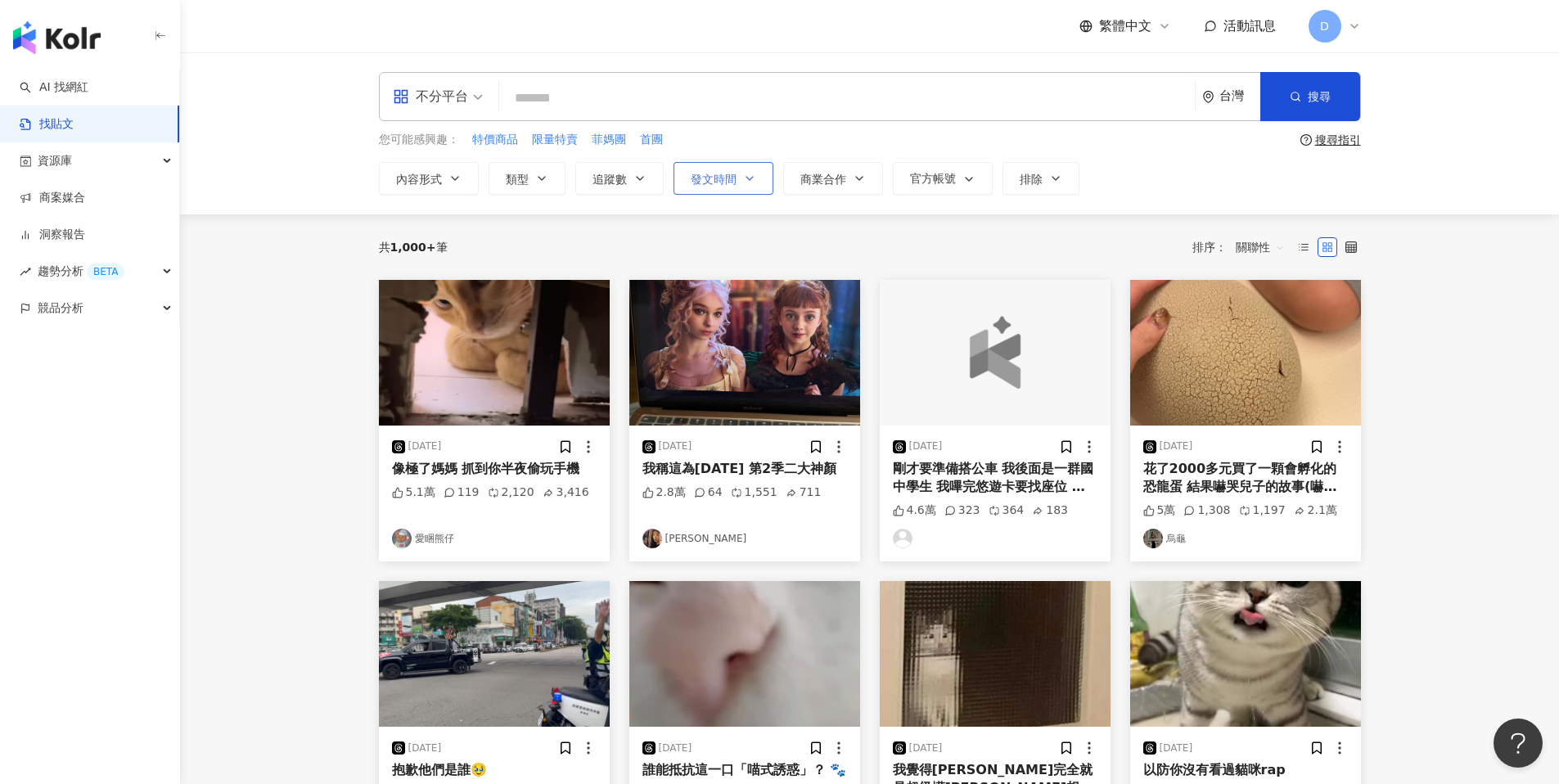
click at [729, 176] on span "發文時間" at bounding box center [713, 179] width 46 height 13
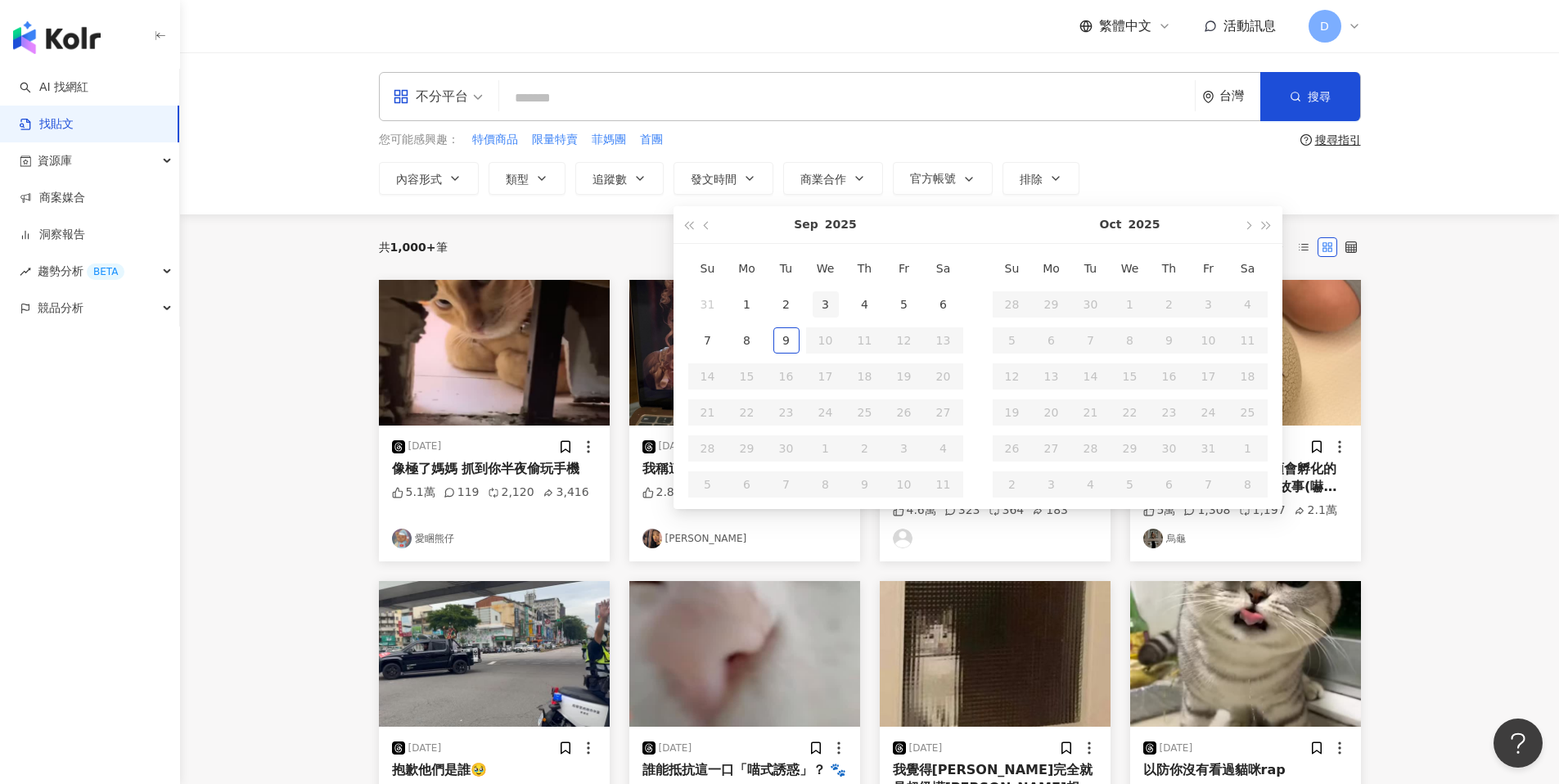
type input "**********"
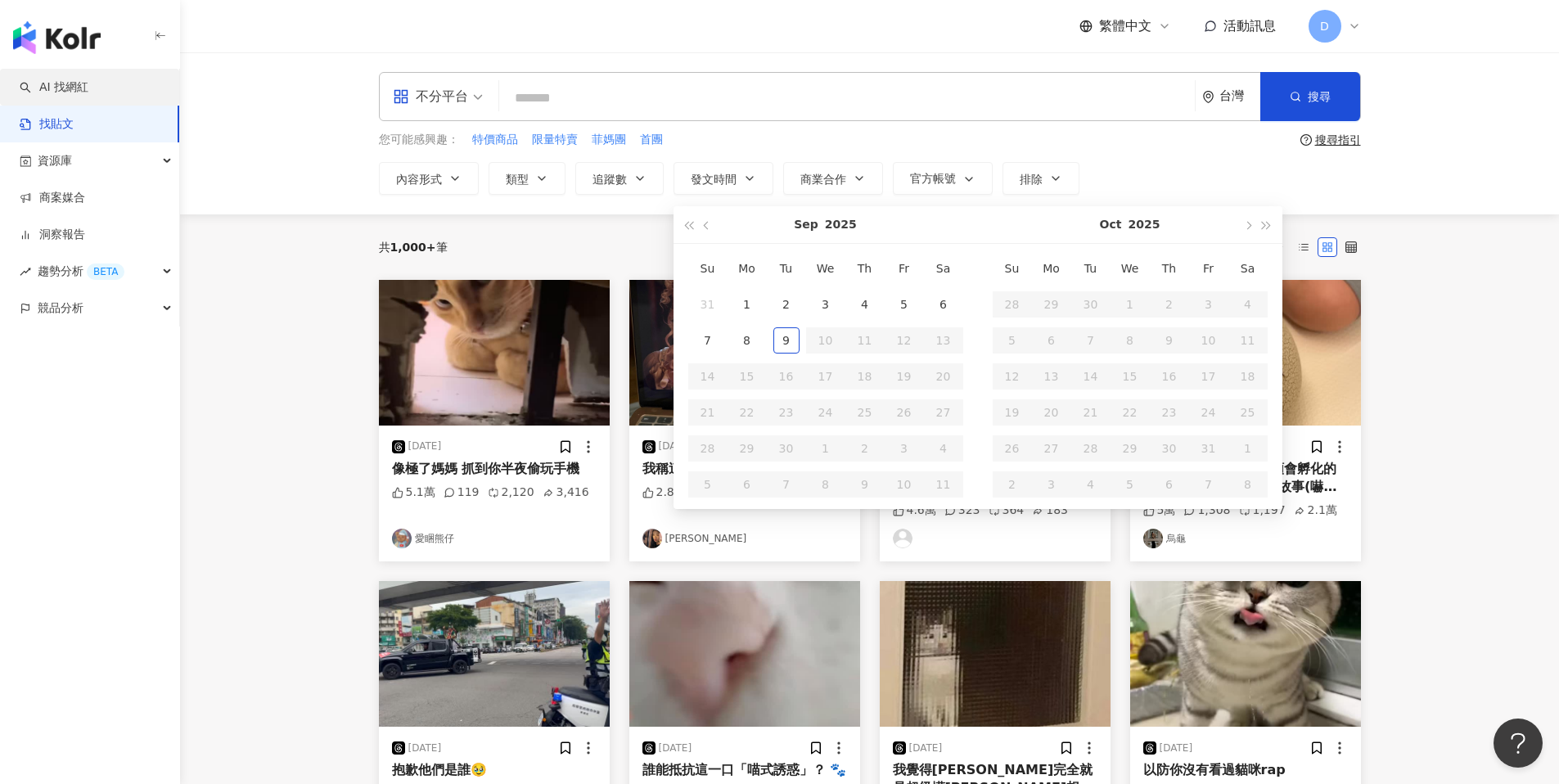
click at [89, 79] on link "AI 找網紅" at bounding box center [54, 88] width 69 height 17
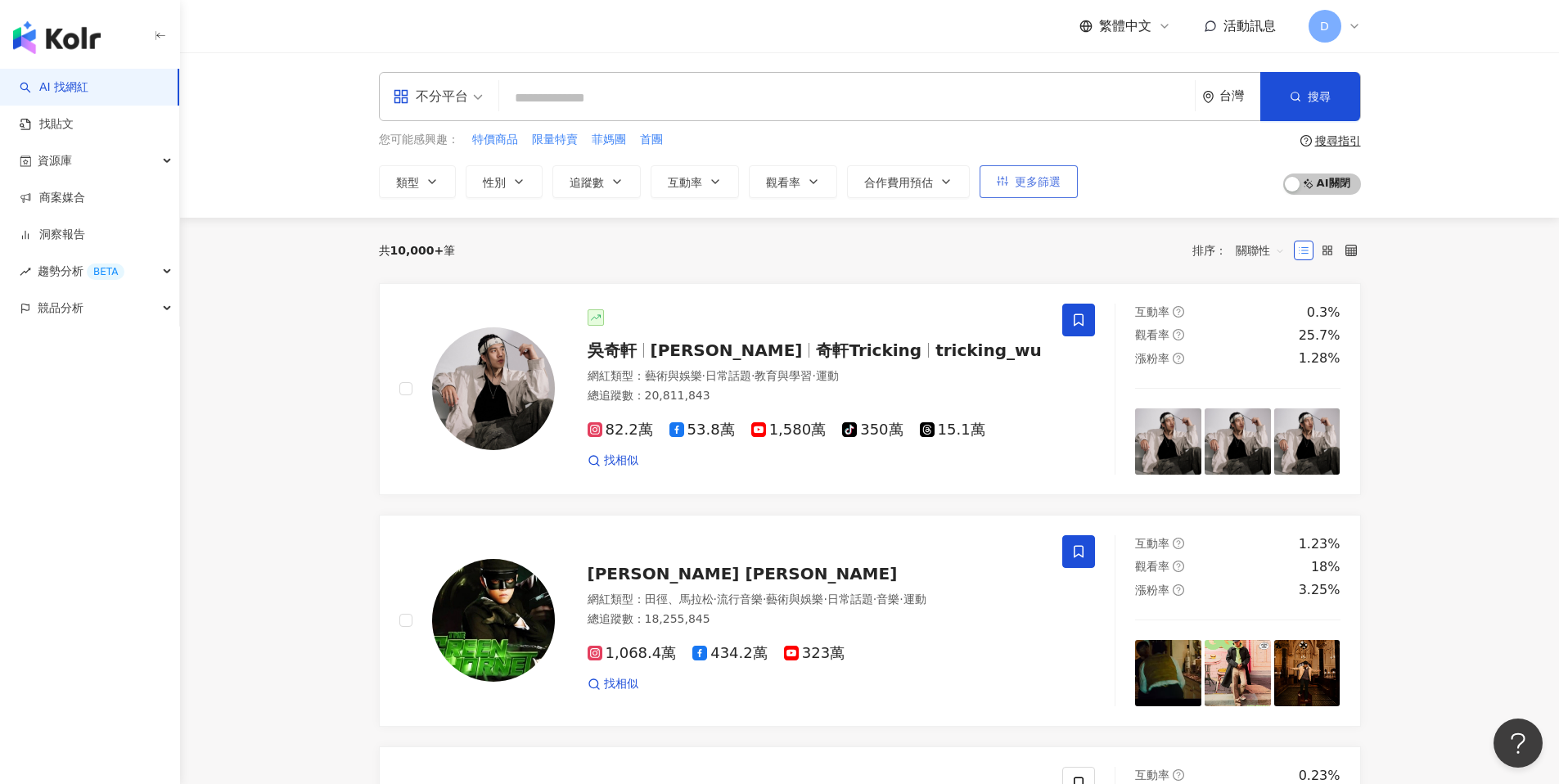
click at [1049, 183] on span "更多篩選" at bounding box center [1037, 182] width 46 height 13
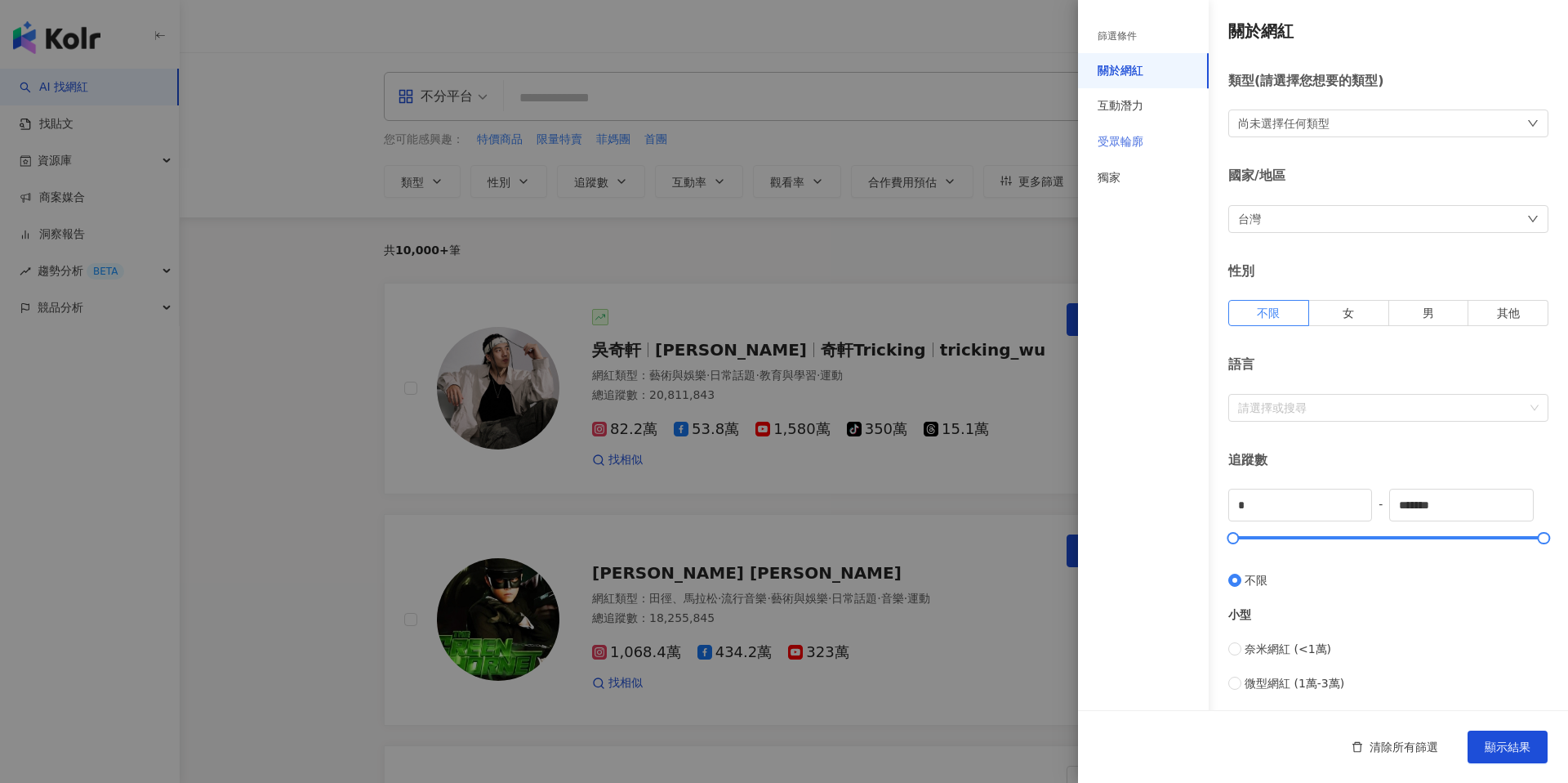
click at [1128, 130] on div "受眾輪廓" at bounding box center [1143, 142] width 130 height 36
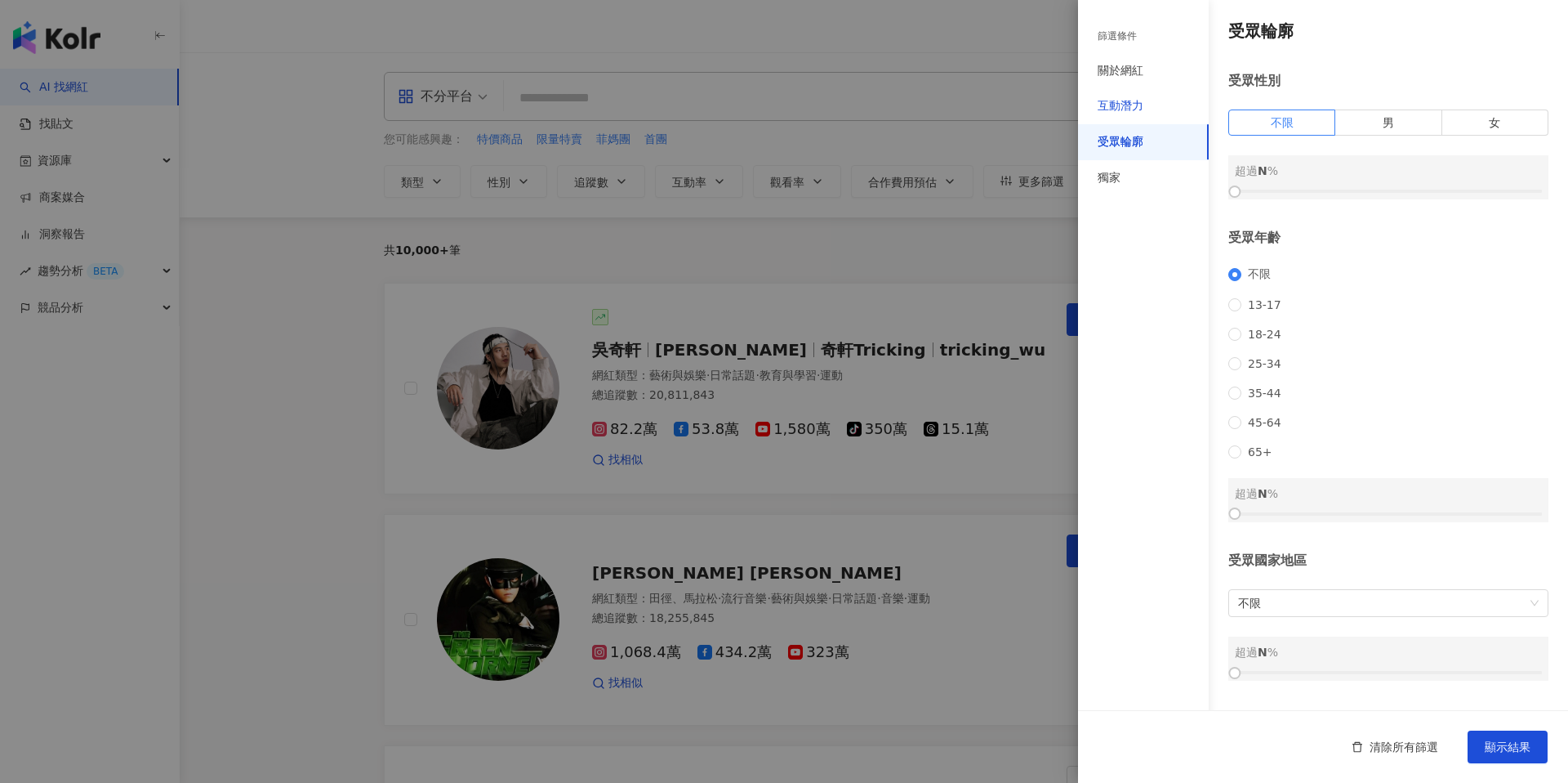
click at [1125, 107] on div "互動潛力" at bounding box center [1120, 106] width 46 height 17
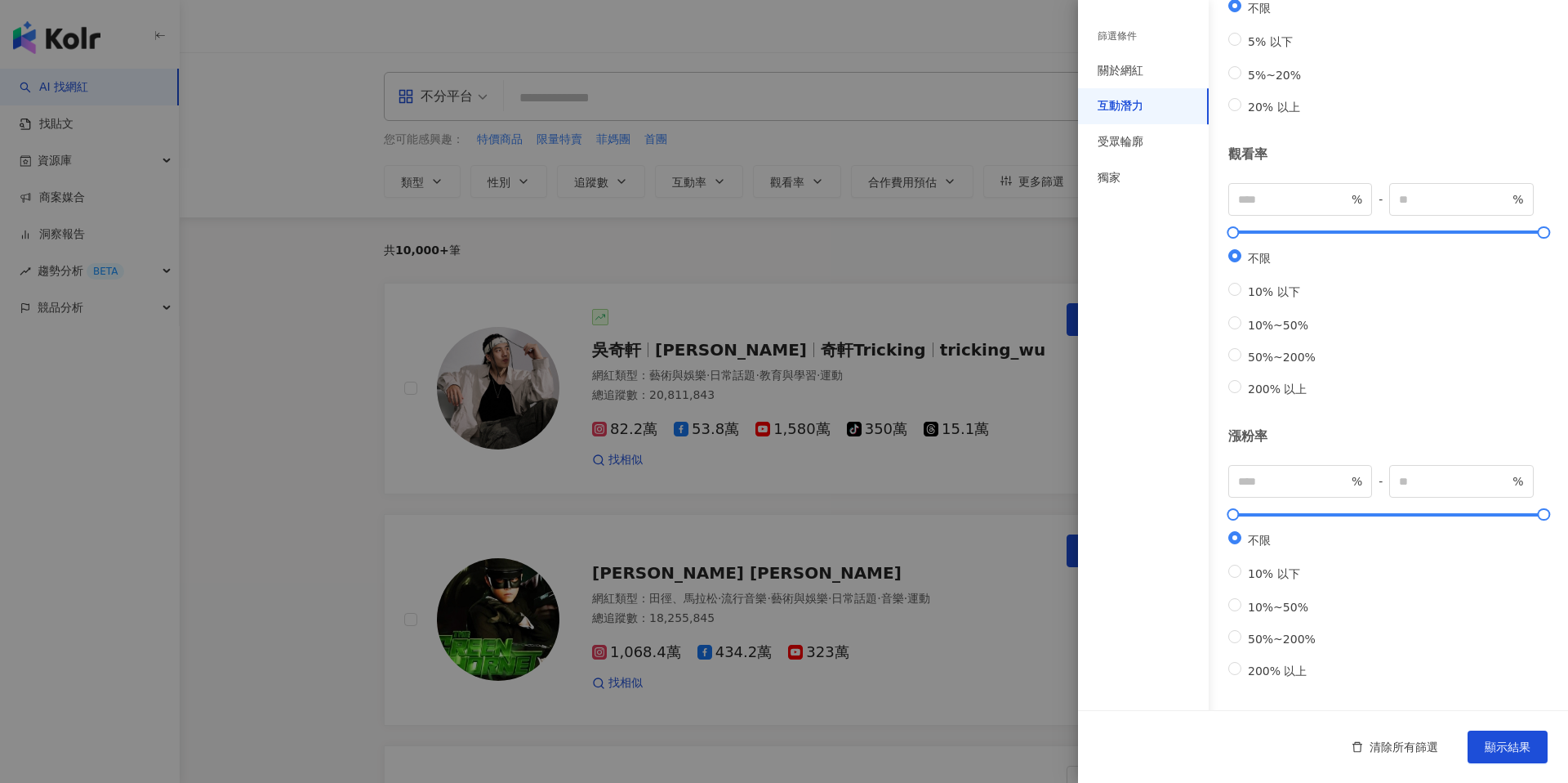
scroll to position [345, 0]
click at [1129, 174] on div "獨家" at bounding box center [1143, 178] width 130 height 36
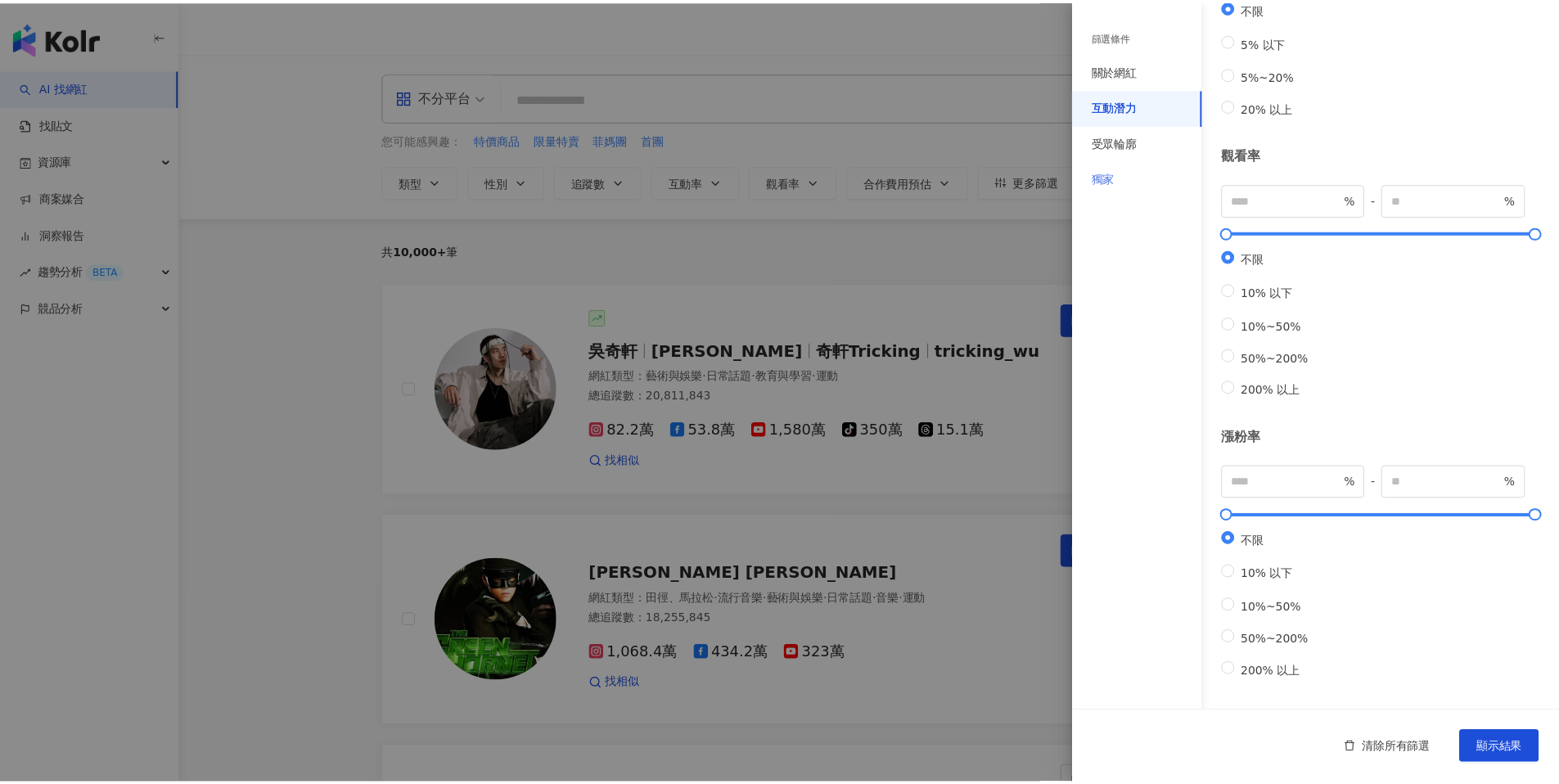
scroll to position [0, 0]
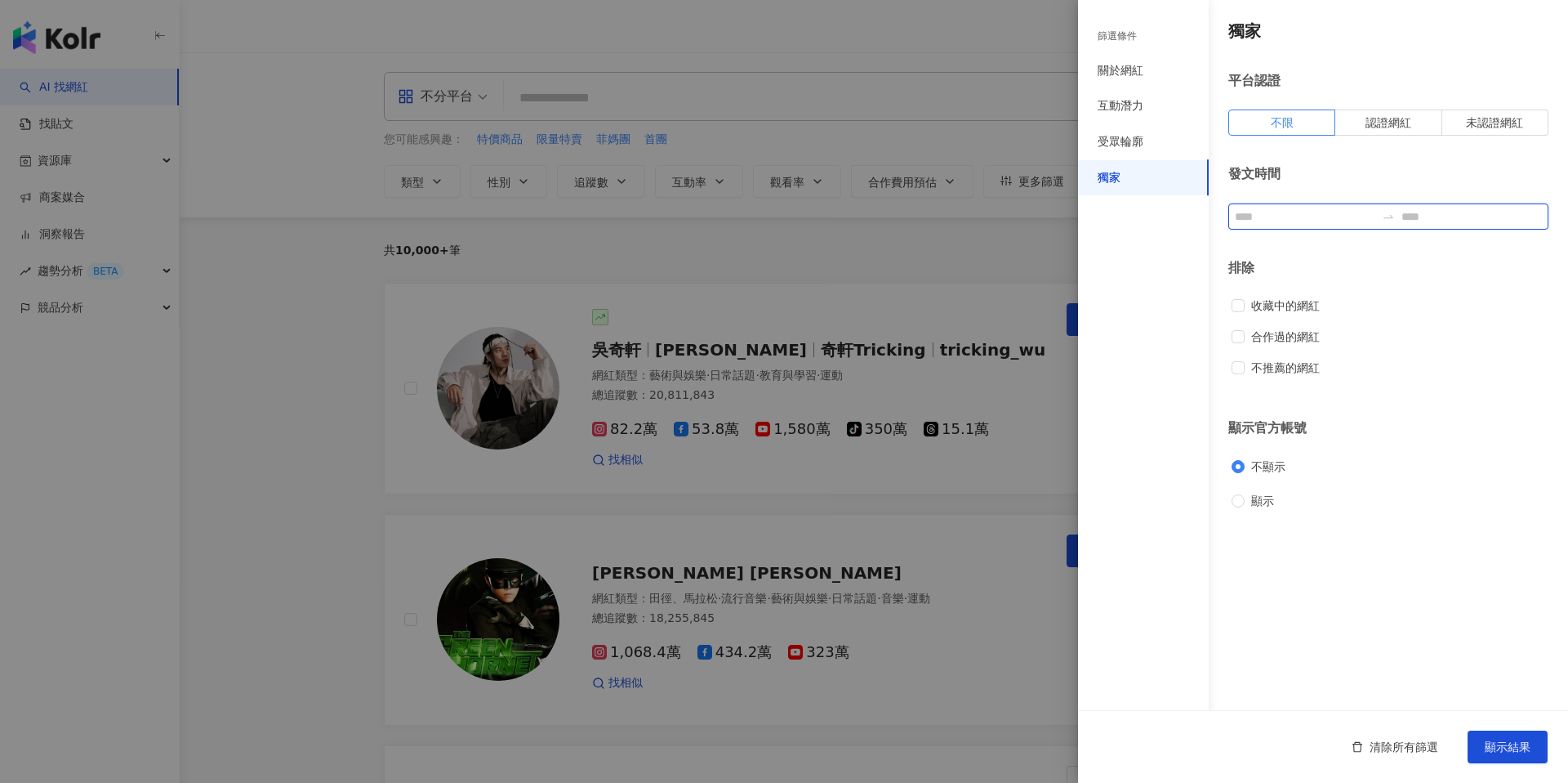
click at [1340, 214] on input at bounding box center [1305, 216] width 141 height 18
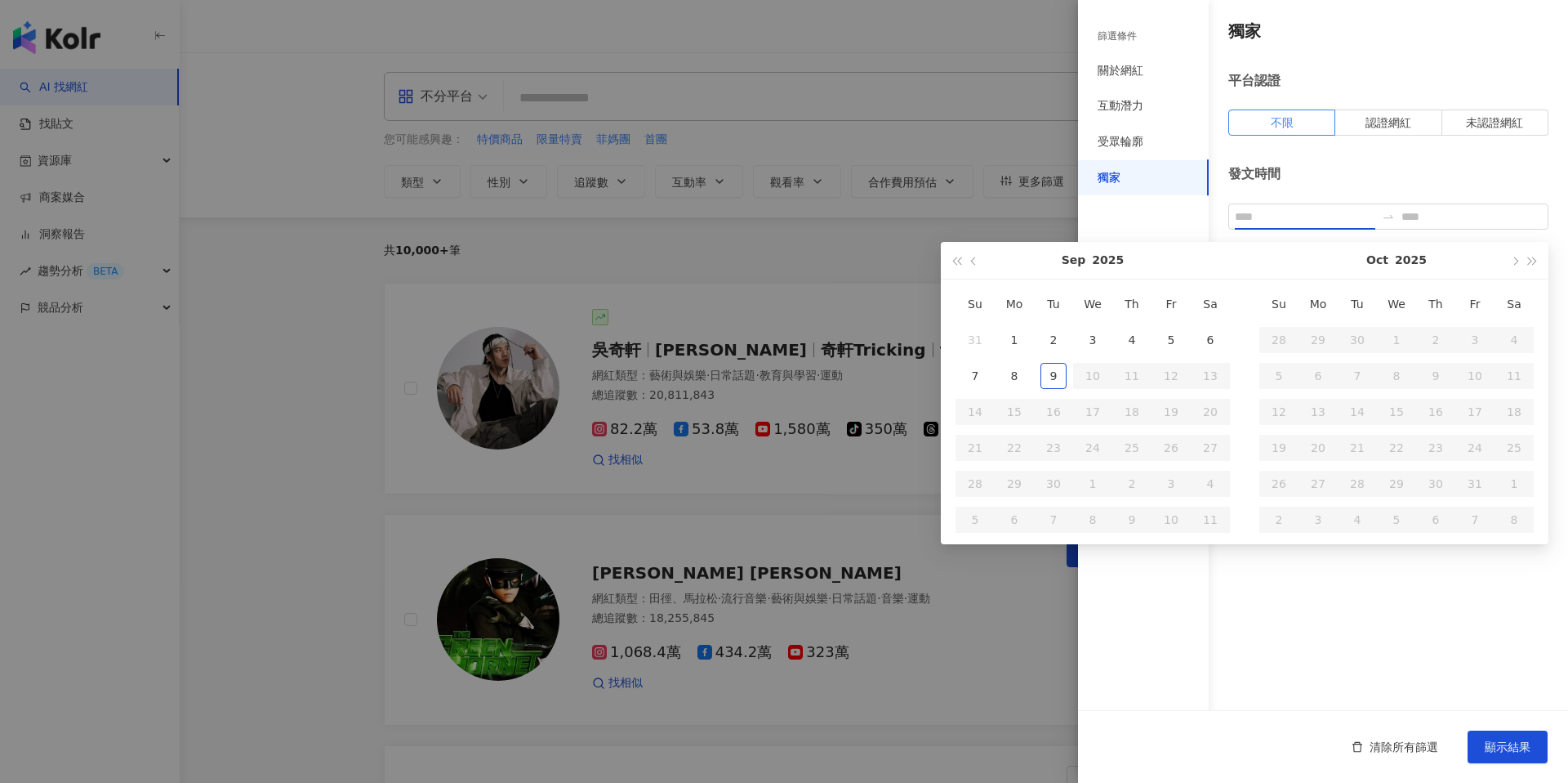
click at [1333, 186] on div "發文時間" at bounding box center [1389, 197] width 320 height 63
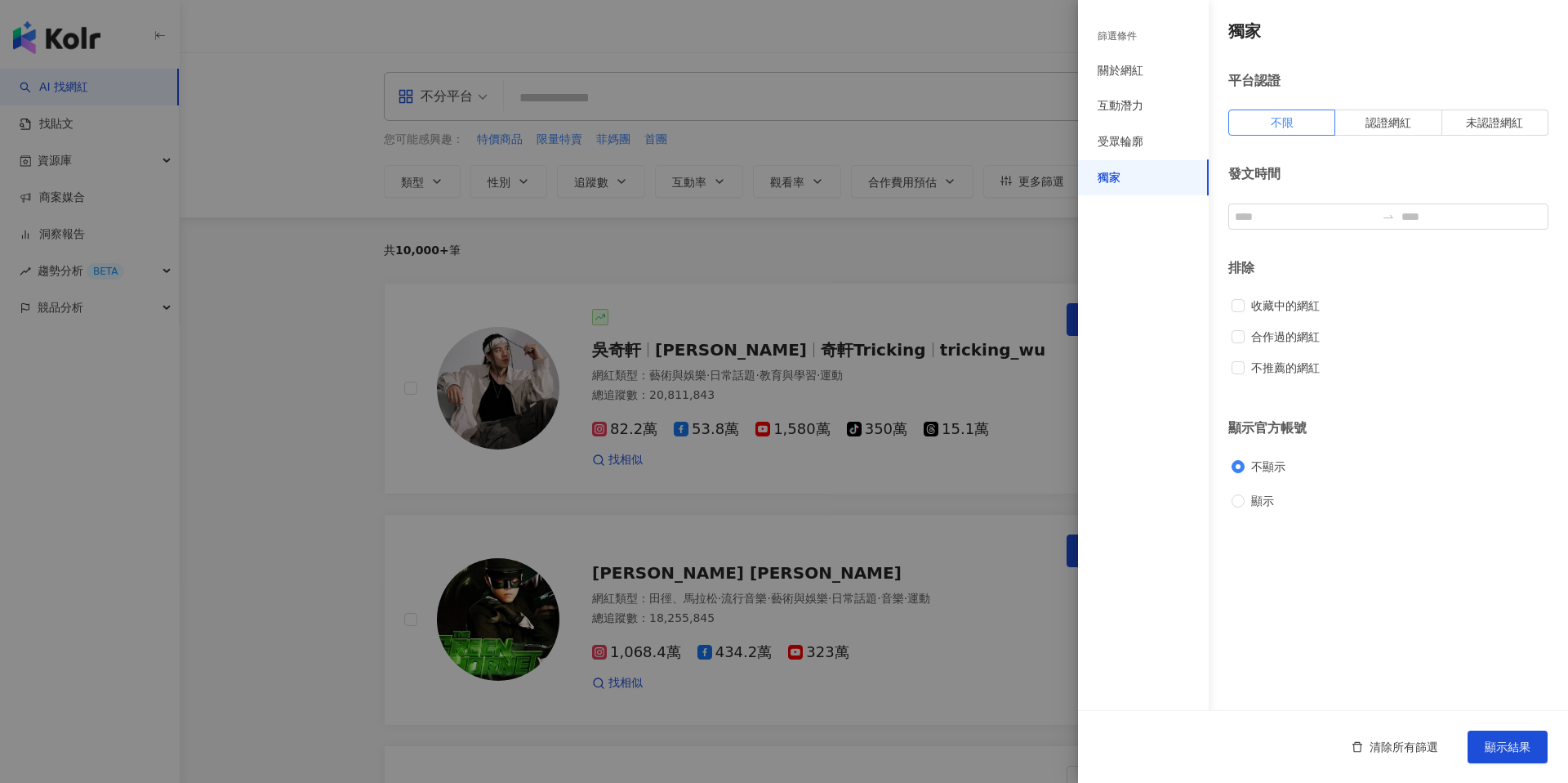
click at [603, 288] on div at bounding box center [784, 392] width 1568 height 783
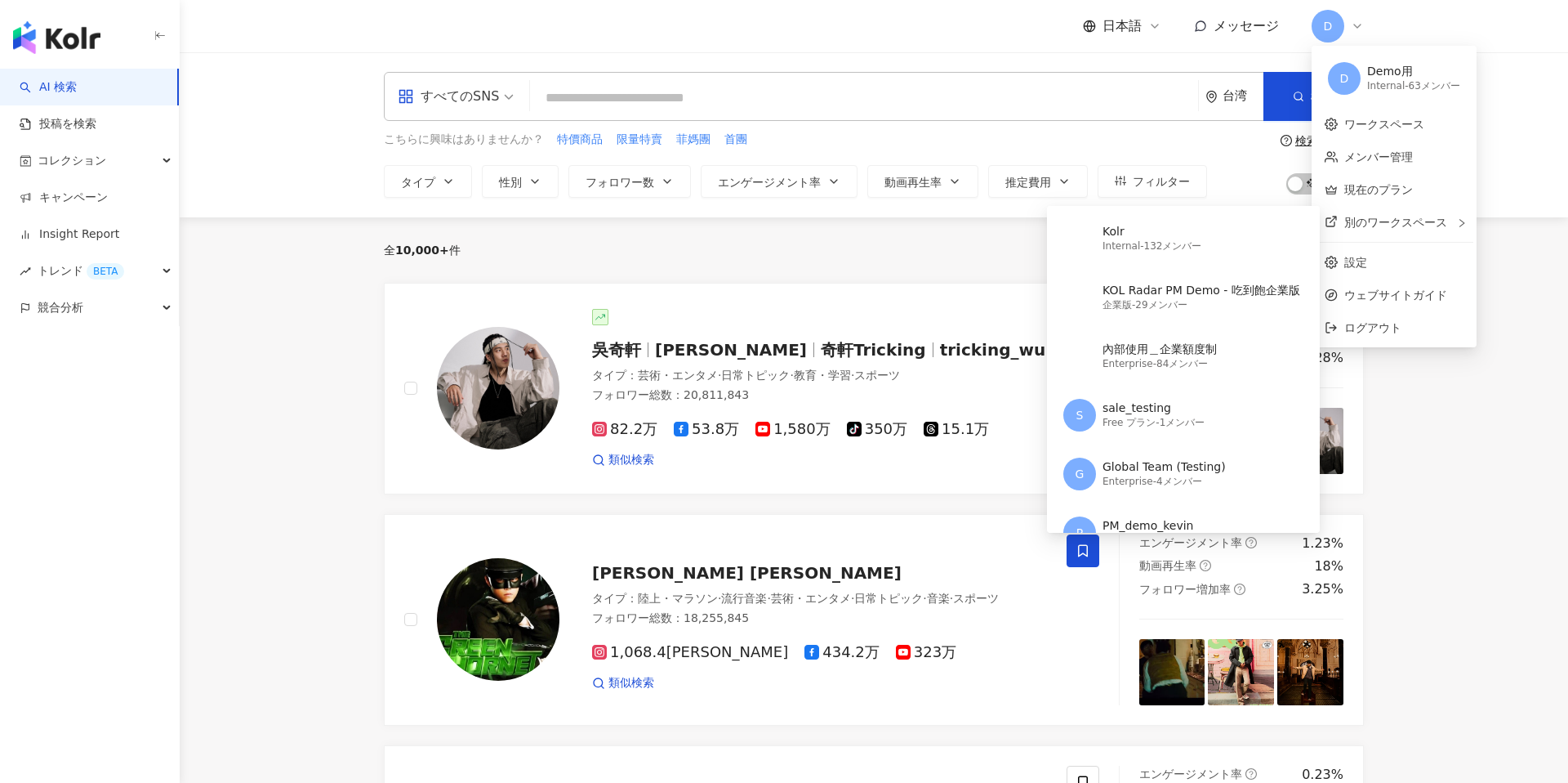
scroll to position [70, 0]
